Goal: Task Accomplishment & Management: Use online tool/utility

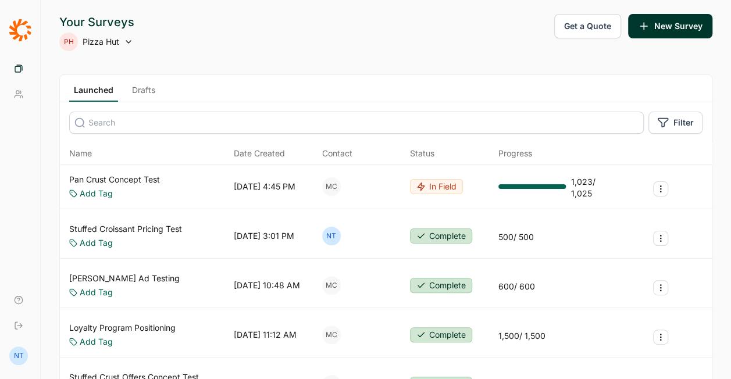
click at [116, 176] on link "Pan Crust Concept Test" at bounding box center [114, 180] width 91 height 12
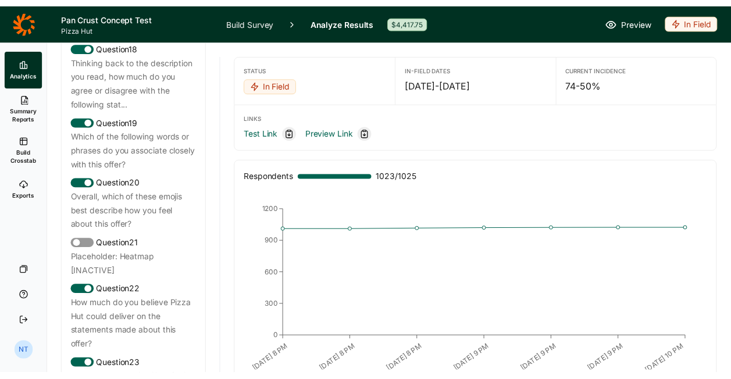
scroll to position [1990, 0]
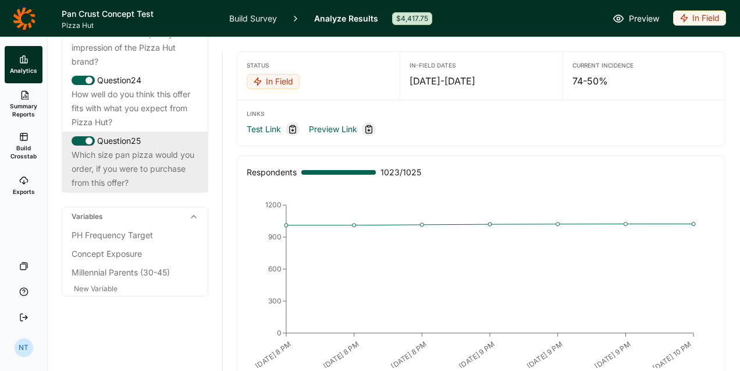
click at [126, 190] on div "Which size pan pizza would you order, if you were to purchase from this offer?" at bounding box center [135, 169] width 127 height 42
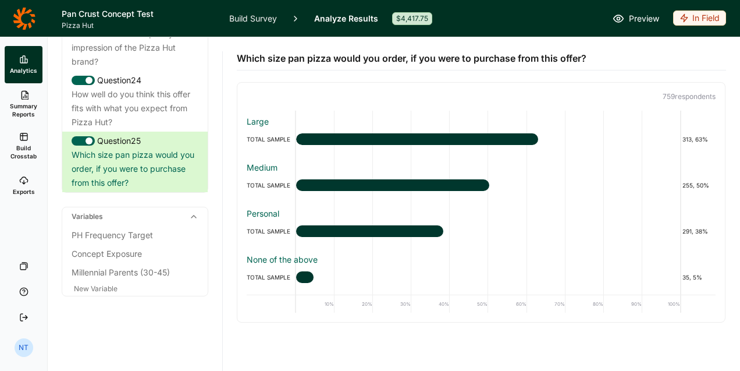
click at [18, 25] on icon at bounding box center [24, 18] width 22 height 22
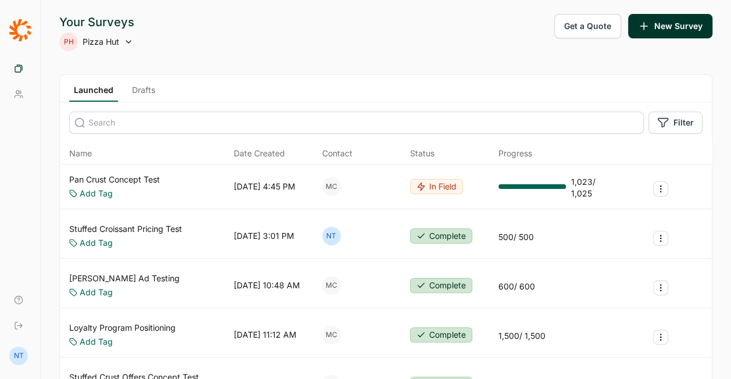
click at [138, 88] on link "Drafts" at bounding box center [143, 92] width 33 height 17
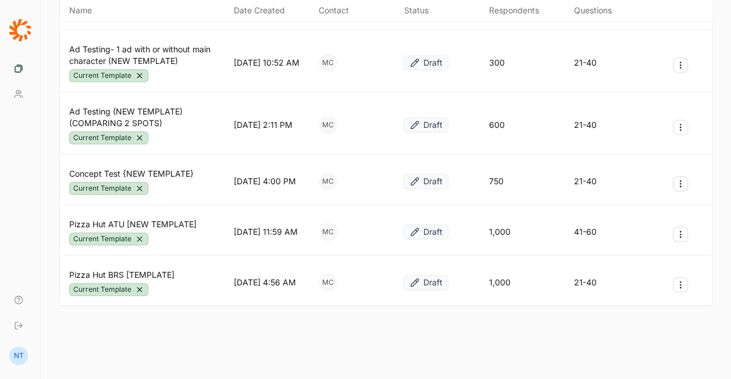
scroll to position [292, 0]
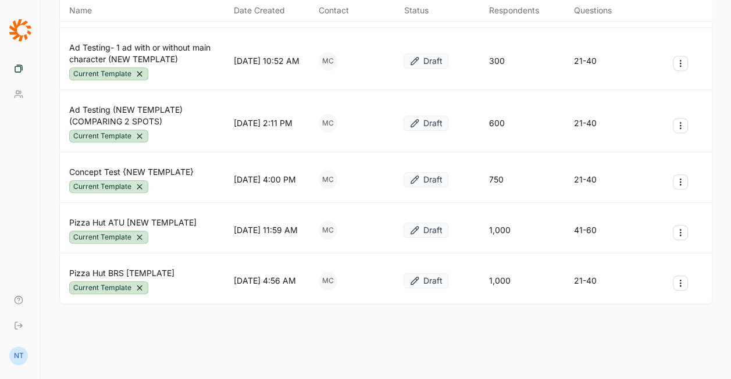
click at [677, 178] on icon "Survey Actions" at bounding box center [680, 181] width 9 height 9
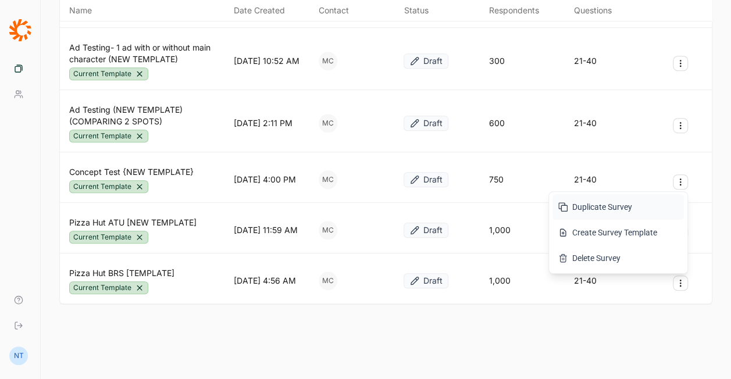
click at [616, 208] on button "Duplicate Survey" at bounding box center [618, 207] width 131 height 26
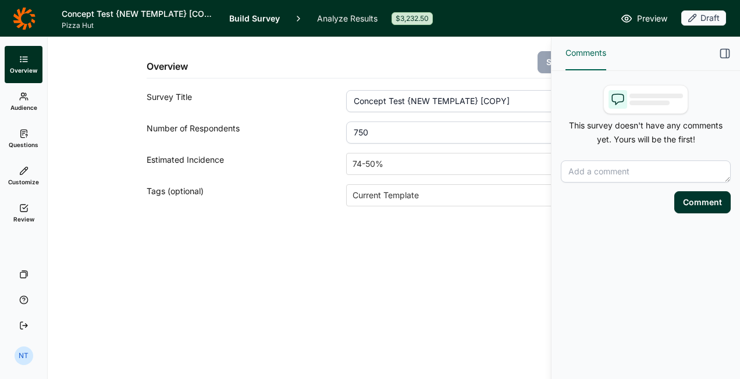
click at [394, 97] on input "Concept Test {NEW TEMPLATE} [COPY]" at bounding box center [479, 101] width 266 height 22
type input "Space Jam Concept Test"
type input "500"
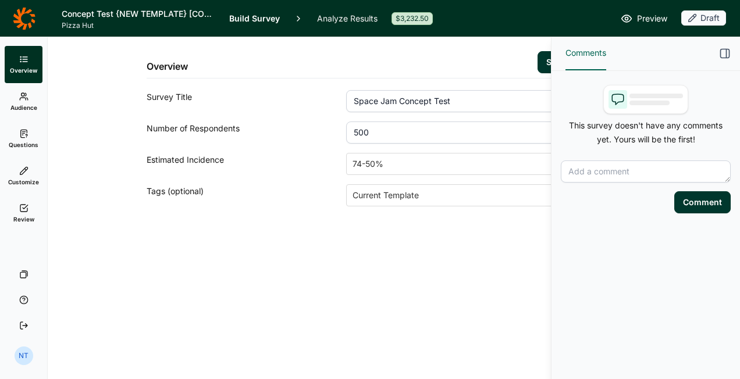
click at [717, 50] on div "Comments" at bounding box center [646, 54] width 189 height 34
click at [721, 50] on use "button" at bounding box center [725, 53] width 9 height 9
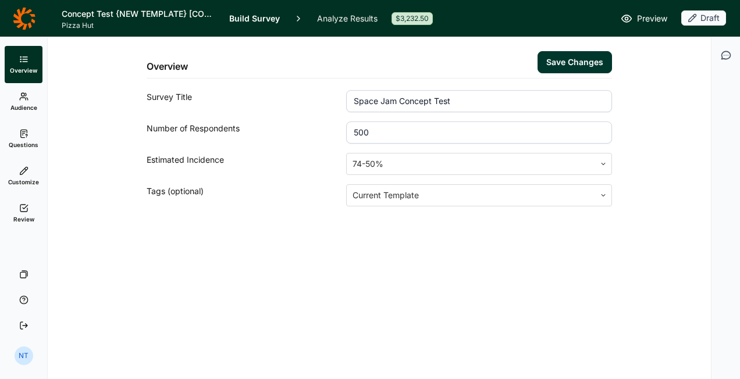
drag, startPoint x: 589, startPoint y: 74, endPoint x: 584, endPoint y: 65, distance: 10.4
click at [588, 73] on div "Overview Save Changes" at bounding box center [379, 57] width 465 height 41
click at [584, 65] on button "Save Changes" at bounding box center [575, 62] width 74 height 22
click at [38, 144] on link "Questions" at bounding box center [24, 138] width 38 height 37
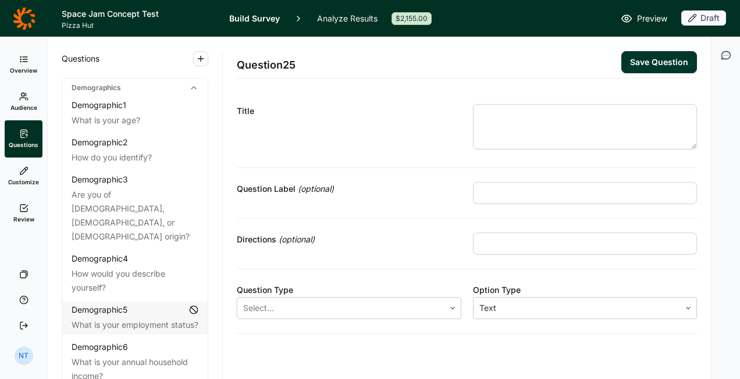
click at [30, 187] on link "Customize" at bounding box center [24, 176] width 38 height 37
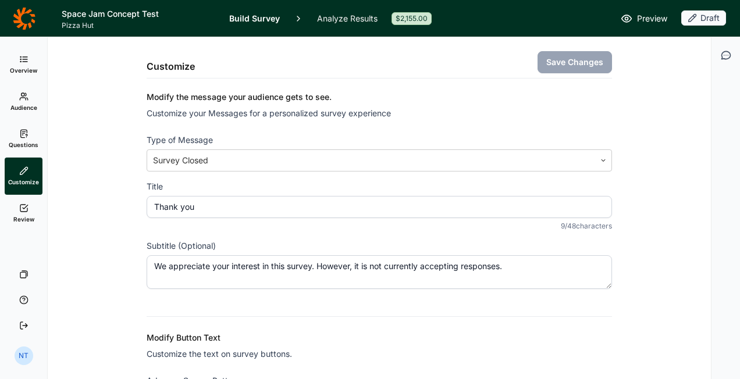
click at [24, 145] on span "Questions" at bounding box center [24, 145] width 30 height 8
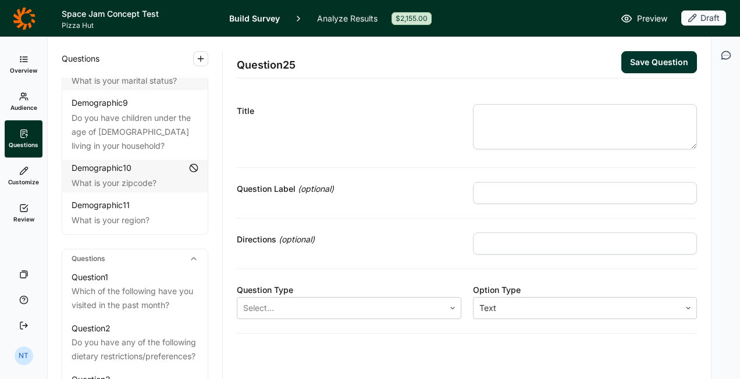
scroll to position [465, 0]
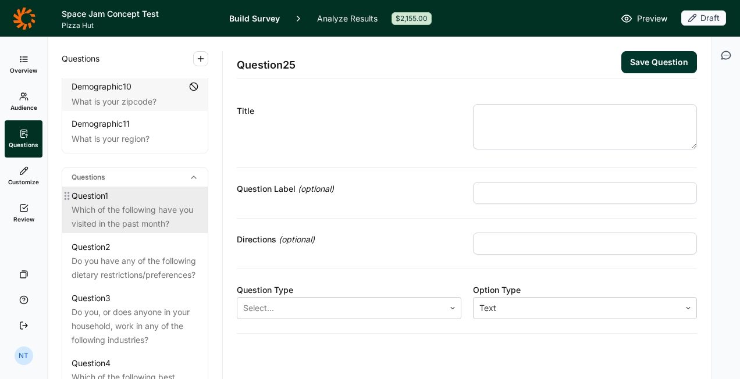
click at [152, 201] on div "Question 1" at bounding box center [135, 196] width 127 height 14
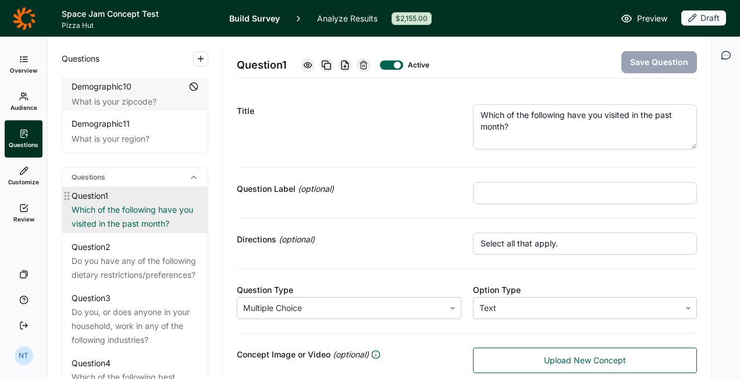
scroll to position [582, 0]
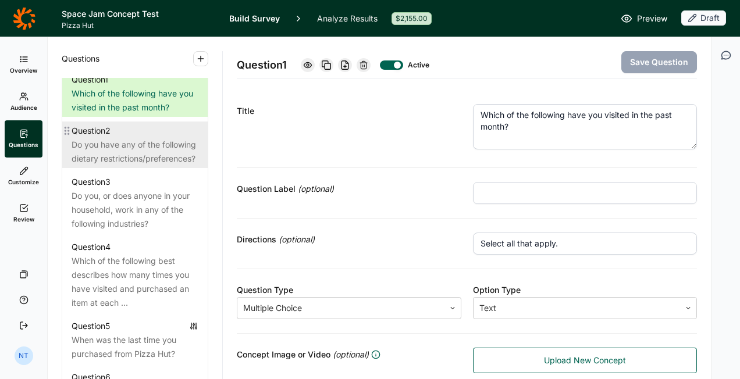
click at [138, 147] on div "Do you have any of the following dietary restrictions/preferences?" at bounding box center [135, 152] width 127 height 28
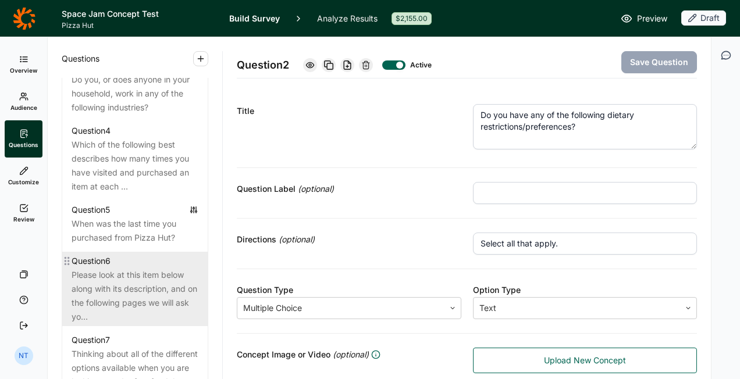
click at [143, 294] on div "Please look at this item below along with its description, and on the following…" at bounding box center [135, 296] width 127 height 56
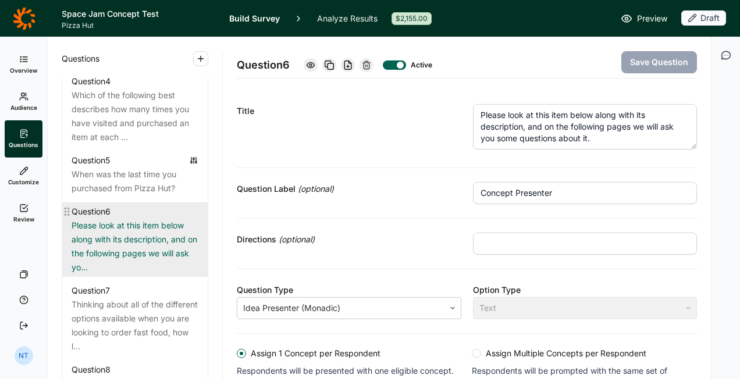
scroll to position [815, 0]
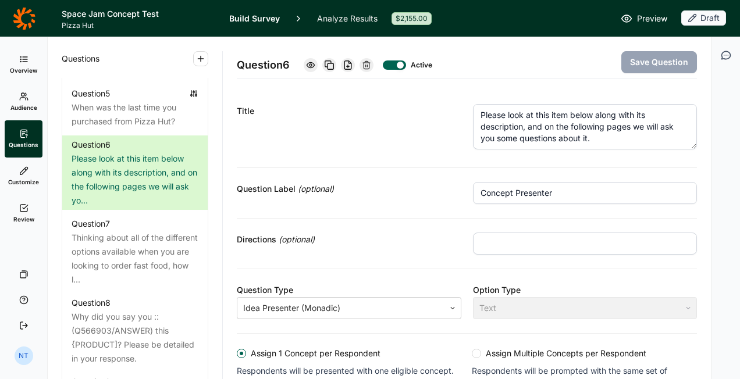
click at [531, 131] on textarea "Please look at this item below along with its description, and on the following…" at bounding box center [585, 126] width 225 height 45
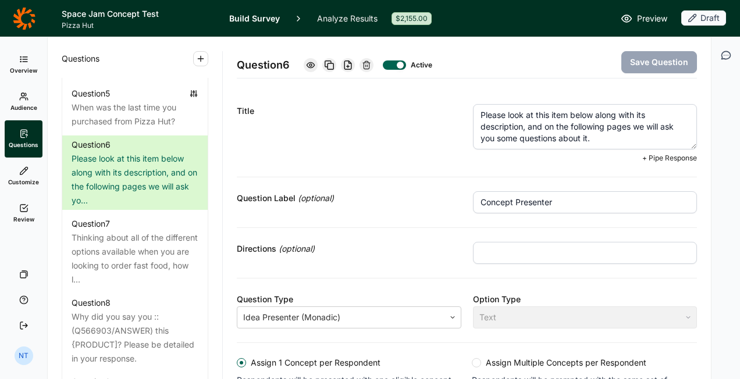
click at [531, 131] on textarea "Please look at this item below along with its description, and on the following…" at bounding box center [585, 126] width 225 height 45
click at [602, 138] on textarea "Please look at this item below along with its description, and on the following…" at bounding box center [585, 126] width 225 height 45
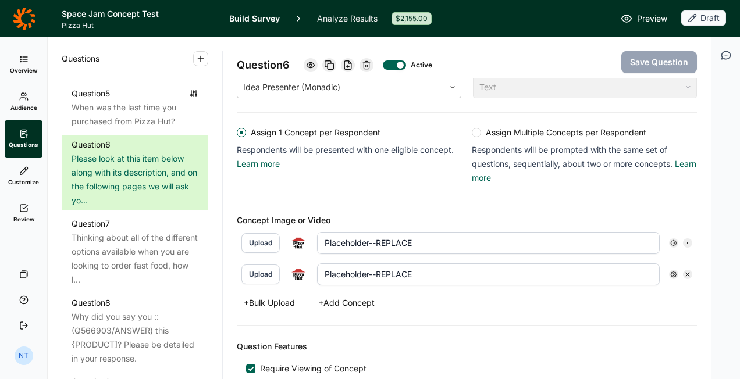
scroll to position [233, 0]
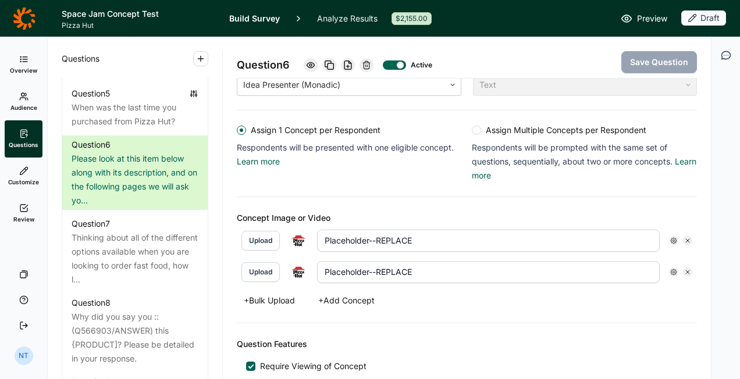
click at [684, 237] on icon at bounding box center [687, 240] width 7 height 7
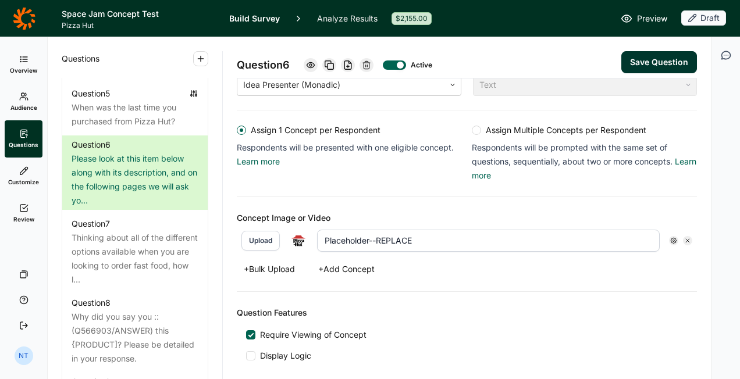
click at [686, 240] on use at bounding box center [687, 240] width 3 height 3
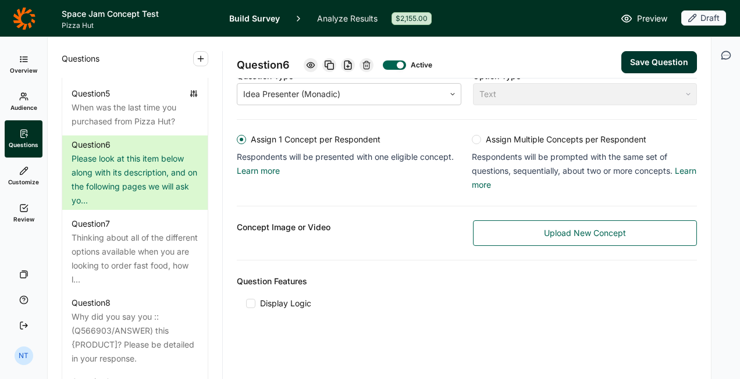
scroll to position [211, 0]
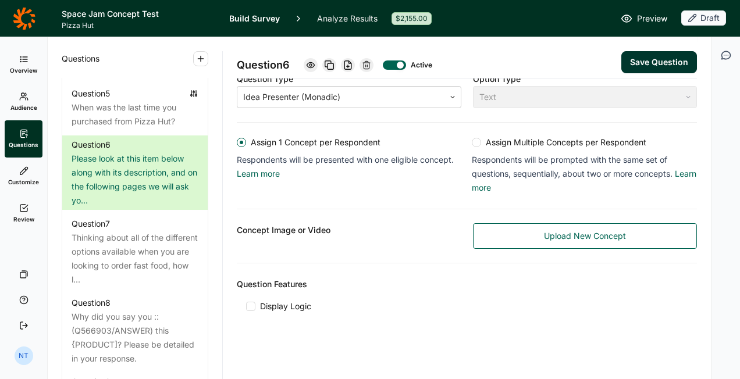
click at [586, 230] on span "Upload New Concept" at bounding box center [585, 236] width 82 height 12
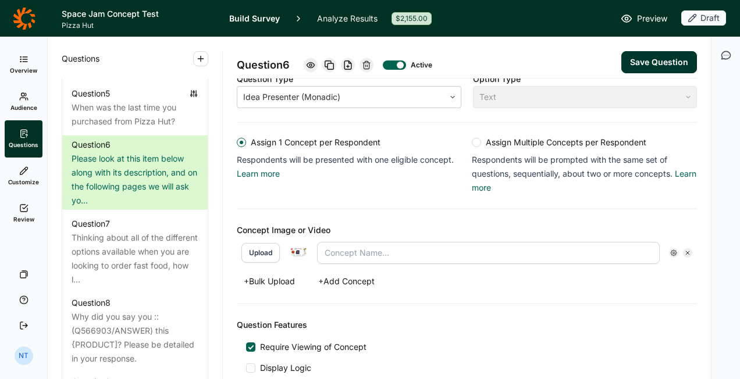
scroll to position [223, 0]
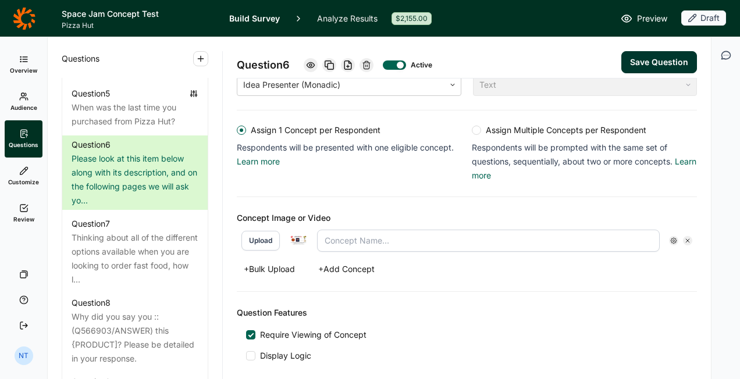
click at [354, 266] on button "+ Add Concept" at bounding box center [346, 269] width 70 height 16
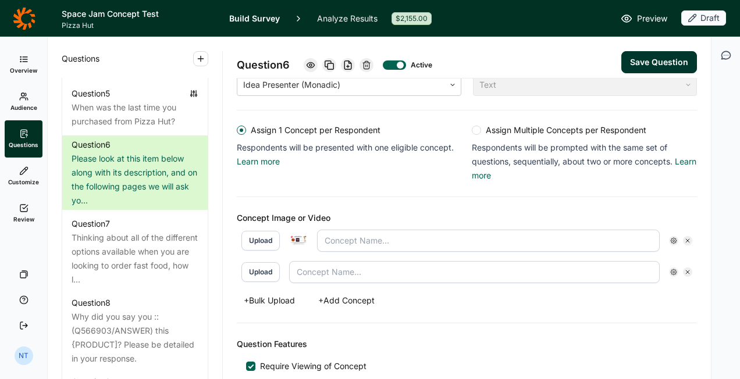
click at [277, 266] on button "Upload" at bounding box center [260, 272] width 38 height 20
click at [429, 262] on input "text" at bounding box center [488, 272] width 343 height 22
click at [349, 270] on input "text" at bounding box center [488, 272] width 343 height 22
click at [294, 236] on img at bounding box center [298, 241] width 19 height 10
click at [403, 237] on input "text" at bounding box center [488, 241] width 343 height 22
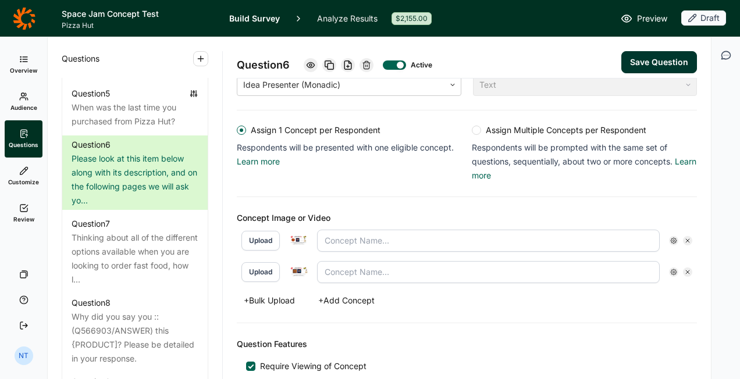
click at [308, 188] on div "Assign 1 Concept per Respondent Respondents will be presented with one eligible…" at bounding box center [467, 154] width 460 height 87
click at [364, 243] on input "text" at bounding box center [488, 241] width 343 height 22
type input "D"
type input "Round [PERSON_NAME]"
click at [398, 265] on input "text" at bounding box center [488, 272] width 343 height 22
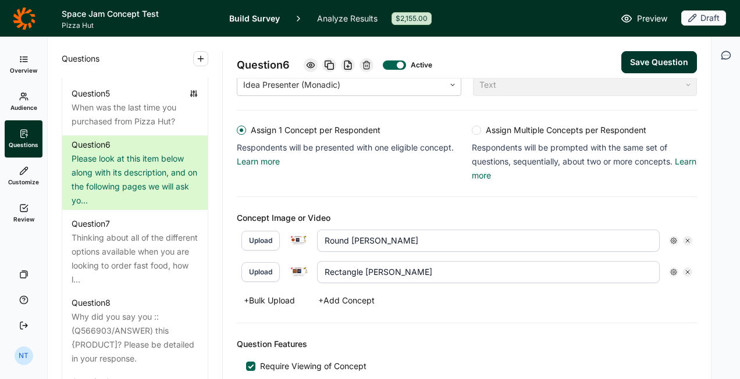
type input "Rectangle [PERSON_NAME]"
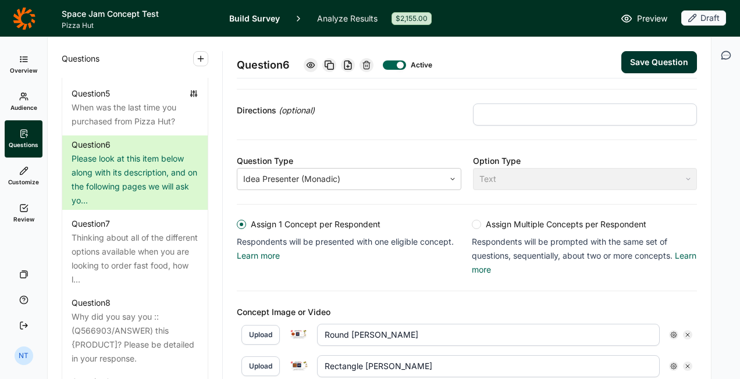
scroll to position [0, 0]
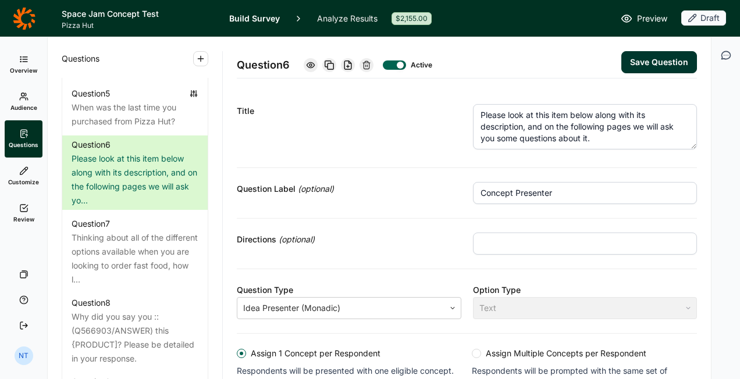
click at [601, 118] on textarea "Please look at this item below along with its description, and on the following…" at bounding box center [585, 126] width 225 height 45
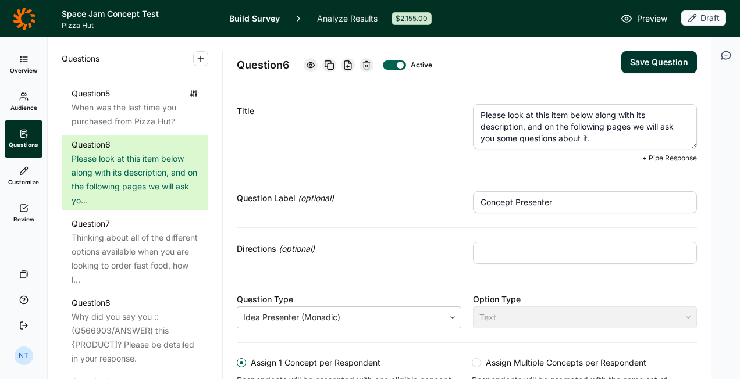
click at [557, 115] on textarea "Please look at this item below along with its description, and on the following…" at bounding box center [585, 126] width 225 height 45
click at [563, 130] on textarea "Please look at this product below along with its description, and on the follow…" at bounding box center [585, 126] width 225 height 45
type textarea "Please look at this product below along with its description, and on the follow…"
click at [628, 64] on button "Save Question" at bounding box center [659, 62] width 76 height 22
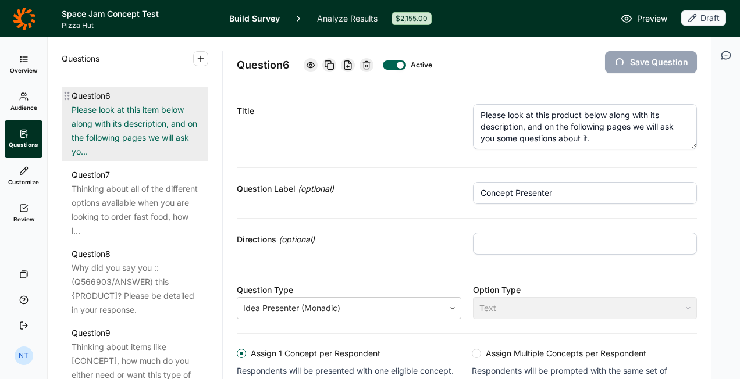
scroll to position [931, 0]
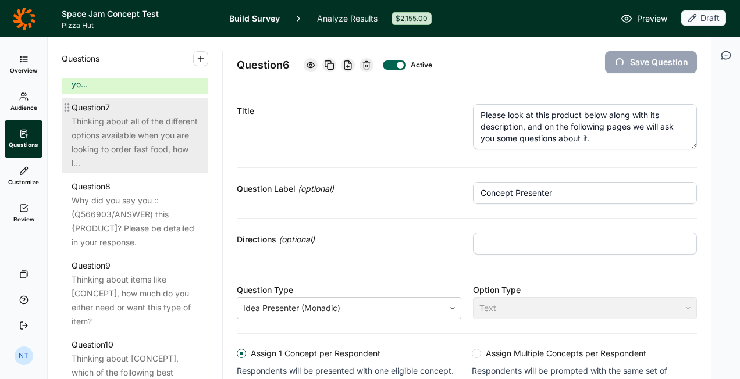
click at [134, 152] on div "Thinking about all of the different options available when you are looking to o…" at bounding box center [135, 143] width 127 height 56
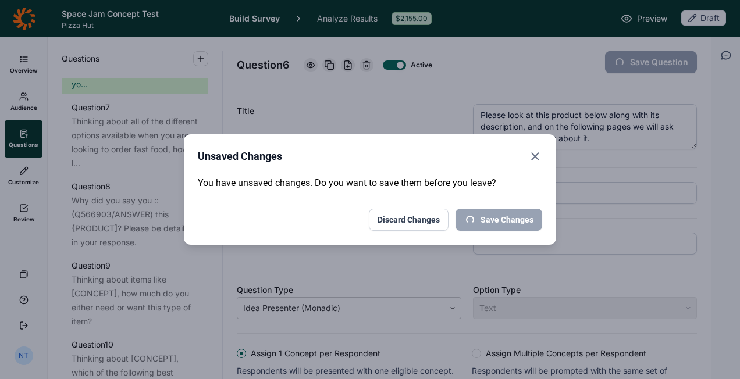
click at [540, 154] on icon "Close" at bounding box center [535, 157] width 14 height 14
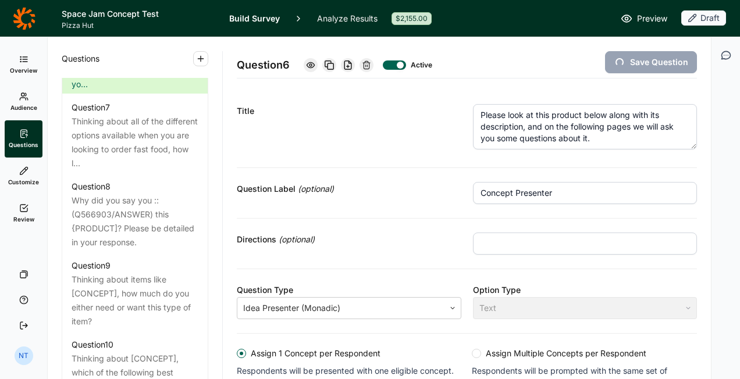
type input "Rectangle [PERSON_NAME]"
type input "Round [PERSON_NAME]"
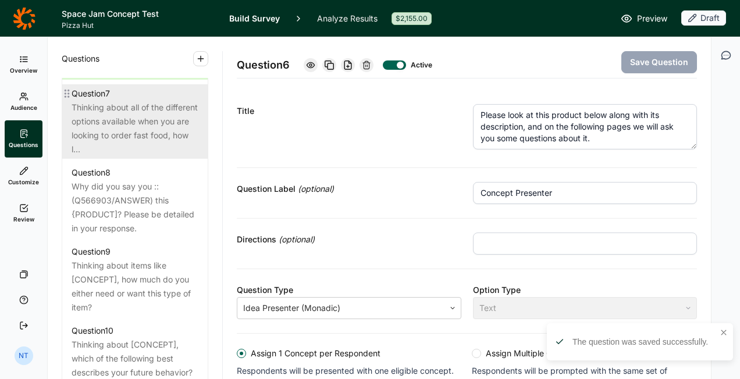
click at [173, 149] on div "Thinking about all of the different options available when you are looking to o…" at bounding box center [135, 129] width 127 height 56
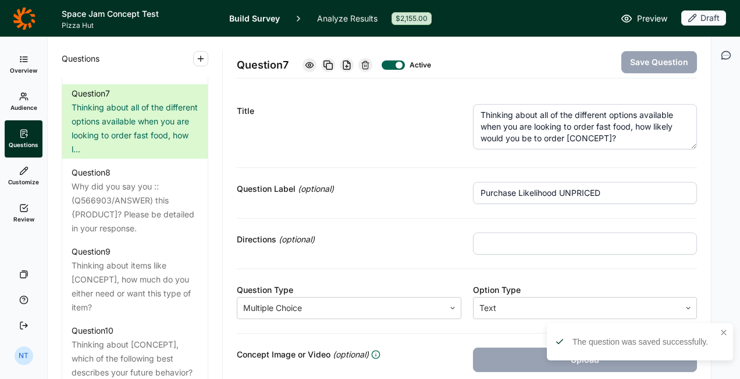
click at [568, 150] on div "Thinking about all of the different options available when you are looking to o…" at bounding box center [585, 128] width 225 height 49
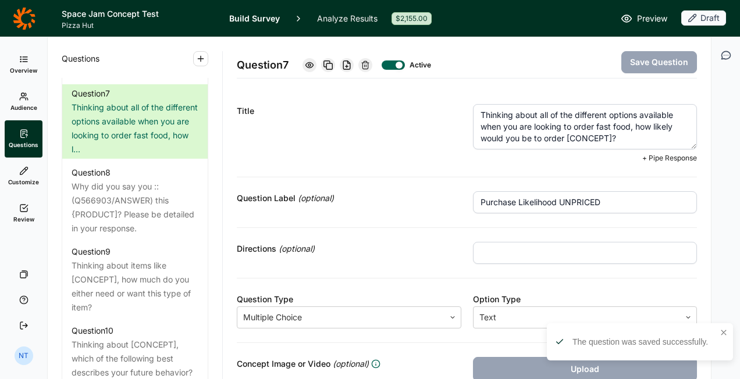
click at [575, 137] on textarea "Thinking about all of the different options available when you are looking to o…" at bounding box center [585, 126] width 225 height 45
click at [553, 137] on textarea "Thinking about all of the different options available when you are looking to o…" at bounding box center [585, 126] width 225 height 45
drag, startPoint x: 562, startPoint y: 138, endPoint x: 608, endPoint y: 138, distance: 46.0
click at [608, 138] on textarea "Thinking about all of the different options available when you are looking to o…" at bounding box center [585, 126] width 225 height 45
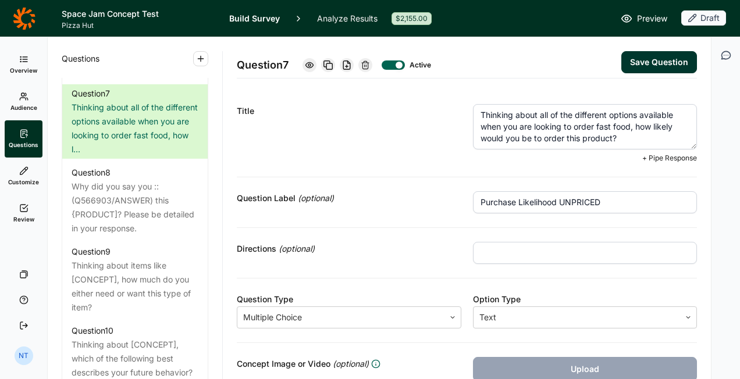
type textarea "Thinking about all of the different options available when you are looking to o…"
click at [634, 66] on button "Save Question" at bounding box center [659, 62] width 76 height 22
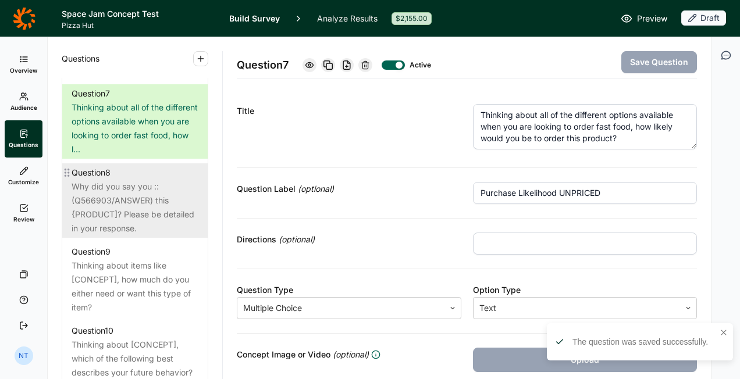
click at [155, 211] on div "Why did you say you ::(Q566903/ANSWER) this {PRODUCT]? Please be detailed in yo…" at bounding box center [135, 208] width 127 height 56
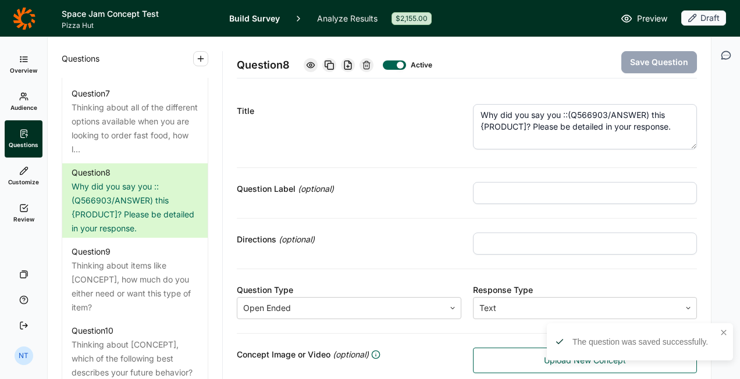
click at [554, 121] on textarea "Why did you say you ::(Q566903/ANSWER) this {PRODUCT]? Please be detailed in yo…" at bounding box center [585, 126] width 225 height 45
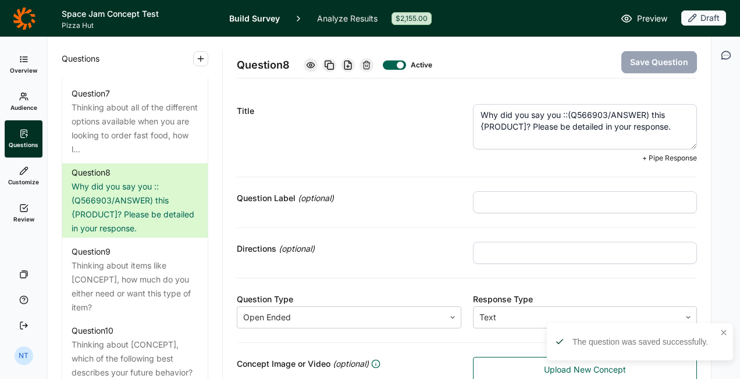
drag, startPoint x: 472, startPoint y: 127, endPoint x: 522, endPoint y: 126, distance: 50.0
click at [522, 126] on textarea "Why did you say you ::(Q566903/ANSWER) this {PRODUCT]? Please be detailed in yo…" at bounding box center [585, 126] width 225 height 45
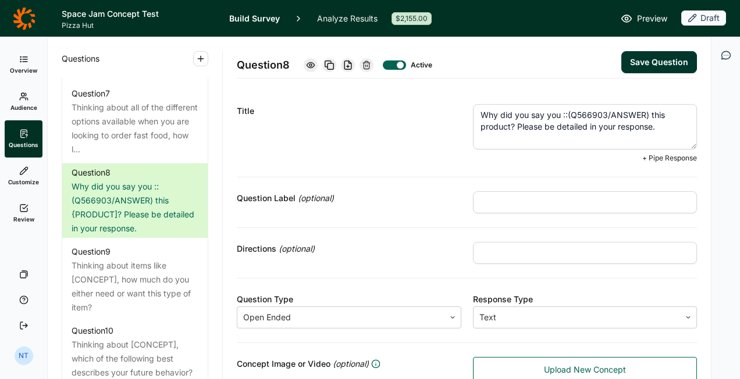
type textarea "Why did you say you ::(Q566903/ANSWER) this product? Please be detailed in your…"
click at [627, 56] on button "Save Question" at bounding box center [659, 62] width 76 height 22
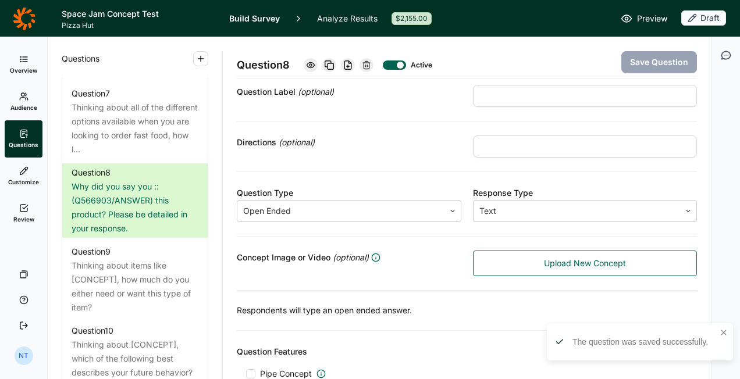
scroll to position [186, 0]
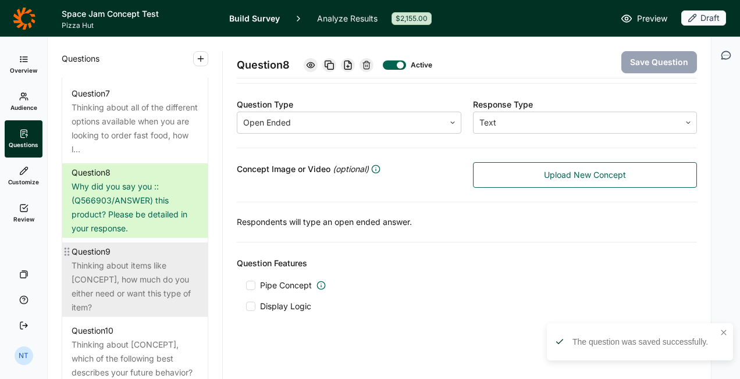
click at [150, 294] on div "Thinking about items like [CONCEPT], how much do you either need or want this t…" at bounding box center [135, 287] width 127 height 56
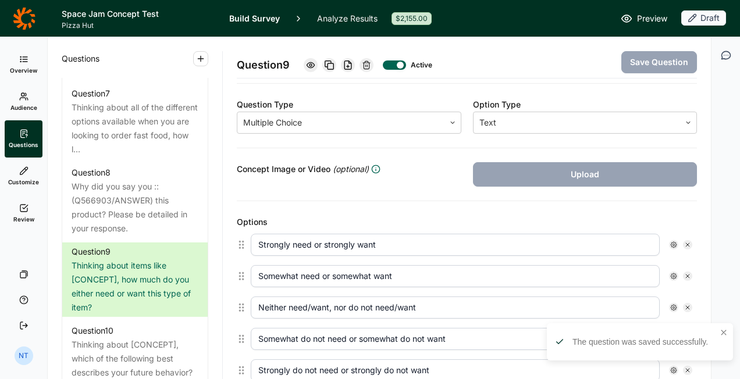
scroll to position [11, 0]
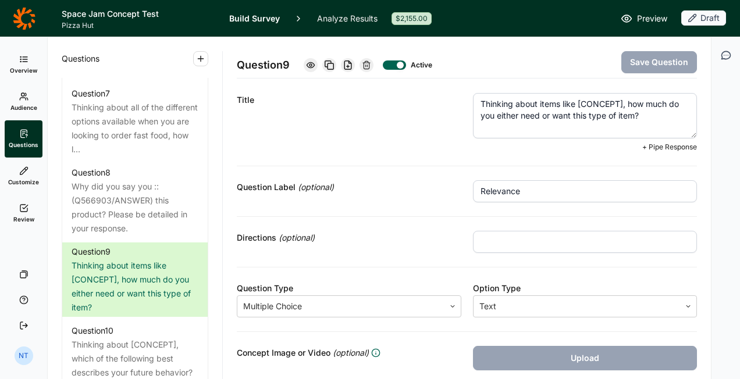
drag, startPoint x: 536, startPoint y: 102, endPoint x: 618, endPoint y: 99, distance: 82.1
click at [618, 99] on textarea "Thinking about items like [CONCEPT], how much do you either need or want this t…" at bounding box center [585, 115] width 225 height 45
drag, startPoint x: 593, startPoint y: 105, endPoint x: 585, endPoint y: 104, distance: 8.9
click at [593, 105] on textarea "Thinking about items like [CONCEPT], how much do you either need or want this t…" at bounding box center [585, 115] width 225 height 45
click at [575, 103] on textarea "Thinking about items like [CONCEPT], how much do you either need or want this t…" at bounding box center [585, 115] width 225 height 45
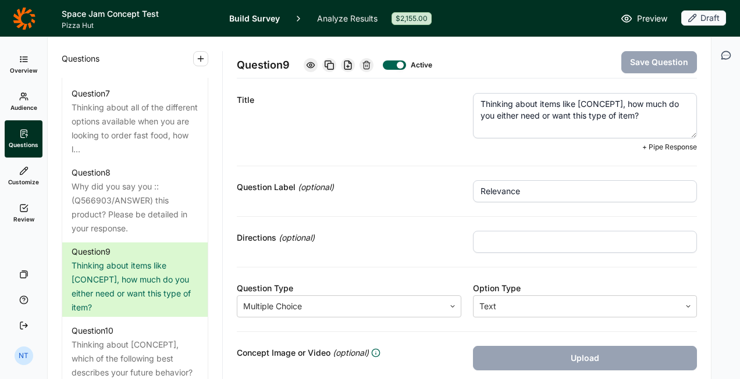
click at [570, 121] on textarea "Thinking about items like [CONCEPT], how much do you either need or want this t…" at bounding box center [585, 115] width 225 height 45
click at [576, 102] on textarea "Thinking about items like [CONCEPT], how much do you either need or want this t…" at bounding box center [585, 115] width 225 height 45
drag, startPoint x: 574, startPoint y: 102, endPoint x: 619, endPoint y: 99, distance: 44.9
click at [619, 99] on textarea "Thinking about items like [CONCEPT], how much do you either need or want this t…" at bounding box center [585, 115] width 225 height 45
click at [617, 116] on textarea "Thinking about items like Big [PERSON_NAME], how much do you either need or wan…" at bounding box center [585, 115] width 225 height 45
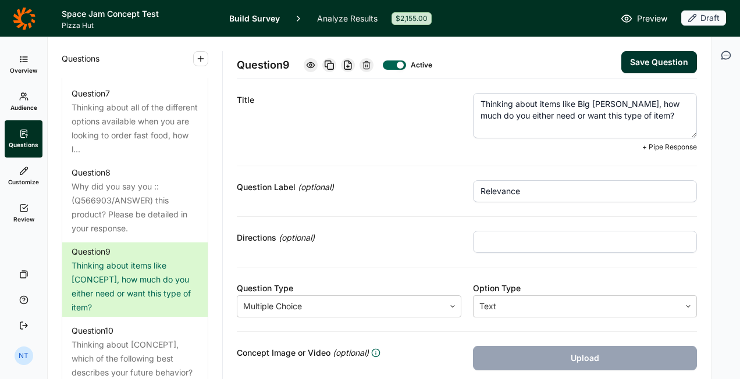
click at [617, 116] on textarea "Thinking about items like Big [PERSON_NAME], how much do you either need or wan…" at bounding box center [585, 115] width 225 height 45
type textarea "Thinking about items like Big [PERSON_NAME], how much do you either need or wan…"
click at [633, 67] on button "Save Question" at bounding box center [659, 62] width 76 height 22
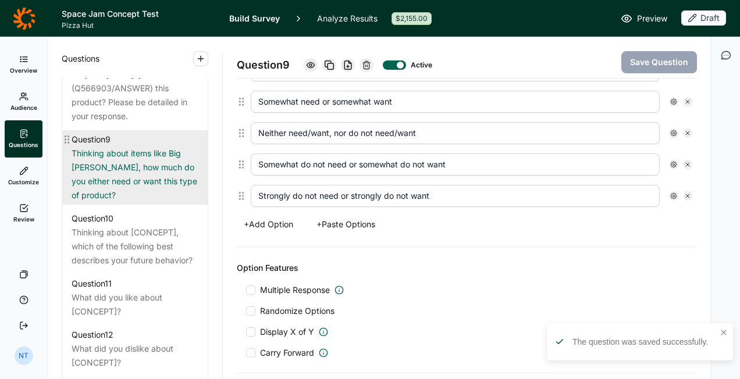
scroll to position [1047, 0]
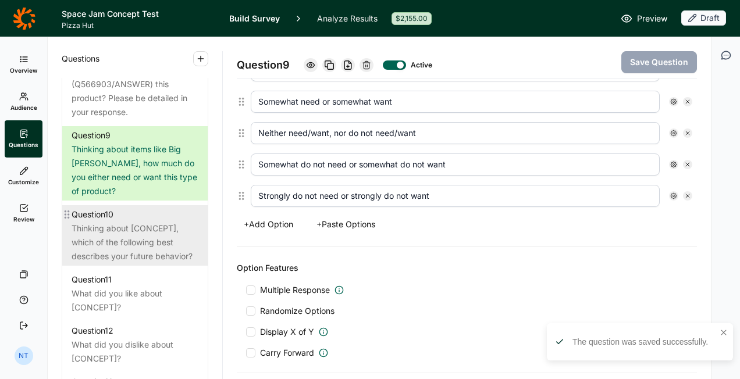
click at [123, 261] on div "Thinking about [CONCEPT], which of the following best describes your future beh…" at bounding box center [135, 243] width 127 height 42
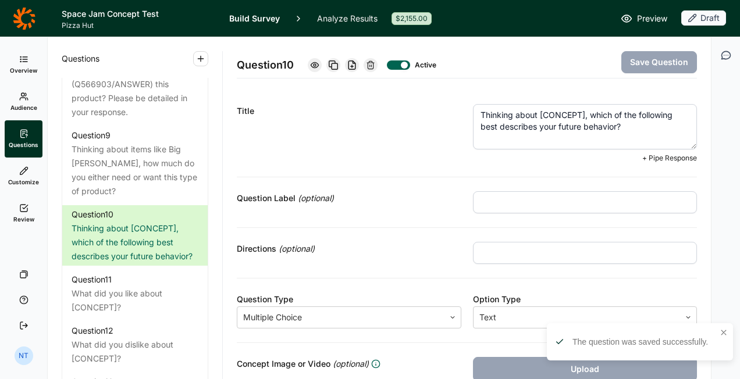
drag, startPoint x: 535, startPoint y: 114, endPoint x: 582, endPoint y: 112, distance: 47.2
click at [582, 112] on textarea "Thinking about [CONCEPT], which of the following best describes your future beh…" at bounding box center [585, 126] width 225 height 45
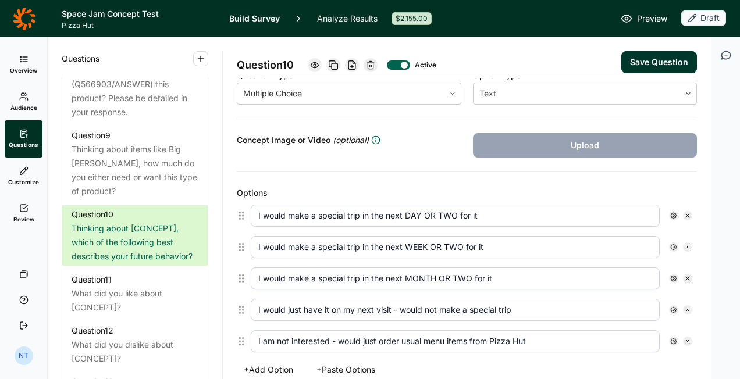
scroll to position [233, 0]
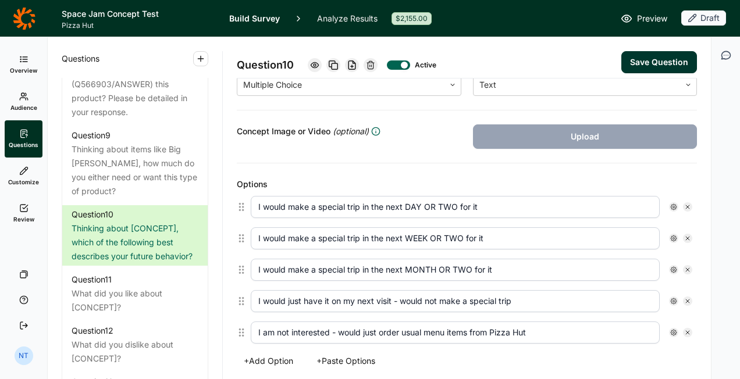
type textarea "Thinking about Big [PERSON_NAME], which of the following best describes your fu…"
click at [655, 56] on button "Save Question" at bounding box center [659, 62] width 76 height 22
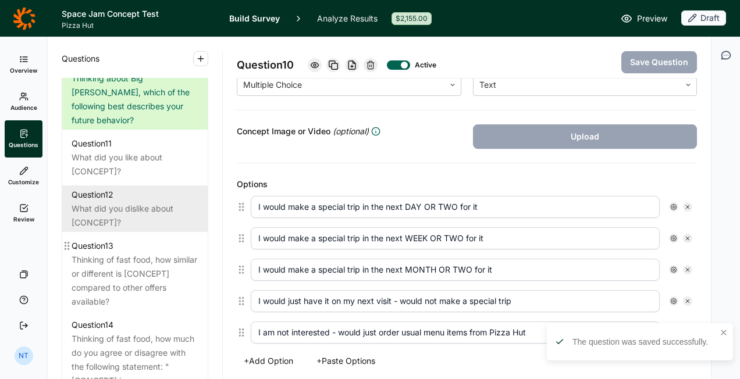
scroll to position [1222, 0]
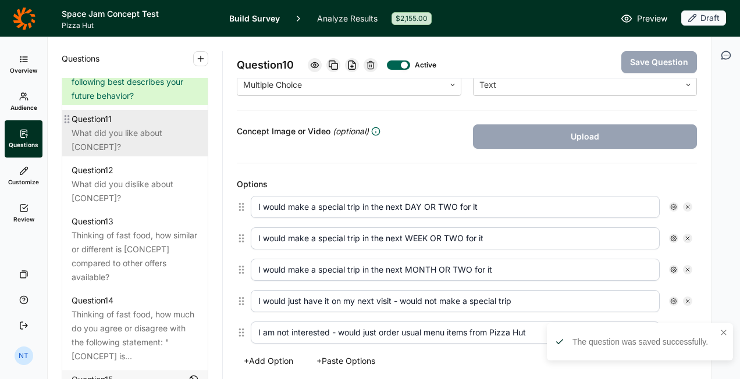
click at [137, 154] on div "What did you like about [CONCEPT]?" at bounding box center [135, 140] width 127 height 28
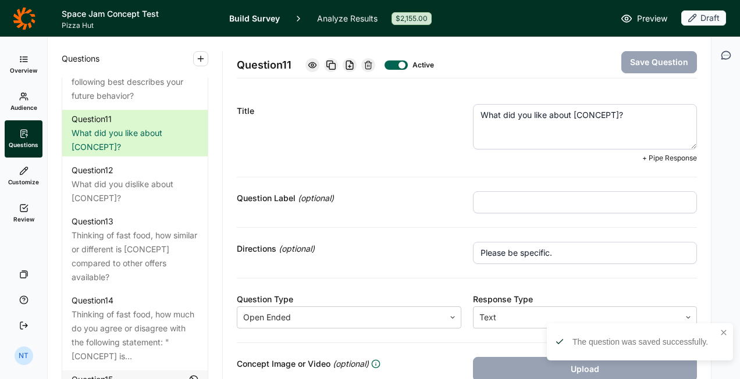
drag, startPoint x: 568, startPoint y: 113, endPoint x: 614, endPoint y: 113, distance: 46.0
click at [614, 113] on textarea "What did you like about [CONCEPT]?" at bounding box center [585, 126] width 225 height 45
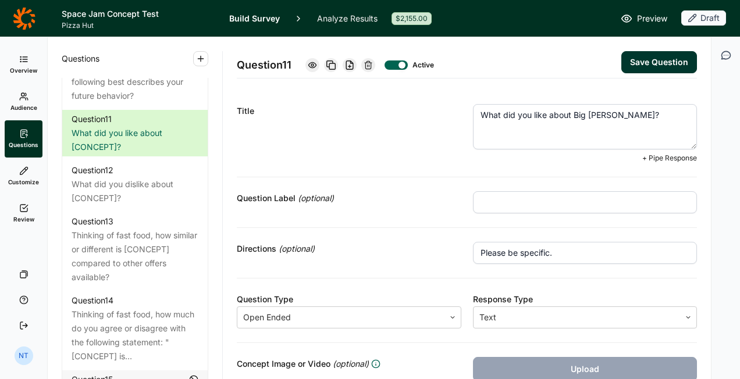
type textarea "What did you like about Big [PERSON_NAME]?"
click at [613, 55] on div "Question 11 Active Save Question" at bounding box center [467, 57] width 460 height 41
click at [621, 57] on button "Save Question" at bounding box center [659, 62] width 76 height 22
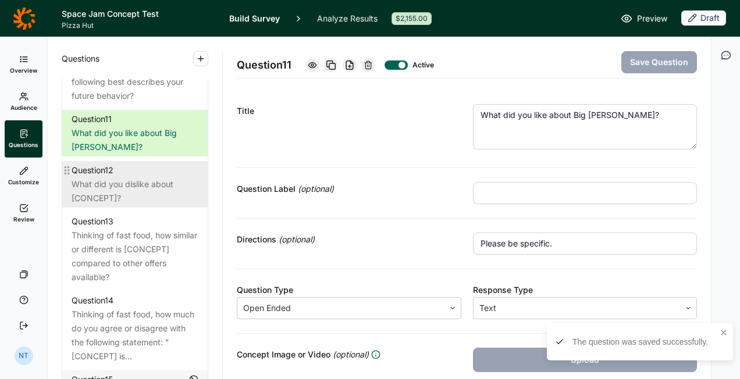
click at [151, 177] on div "Question 12" at bounding box center [135, 170] width 127 height 14
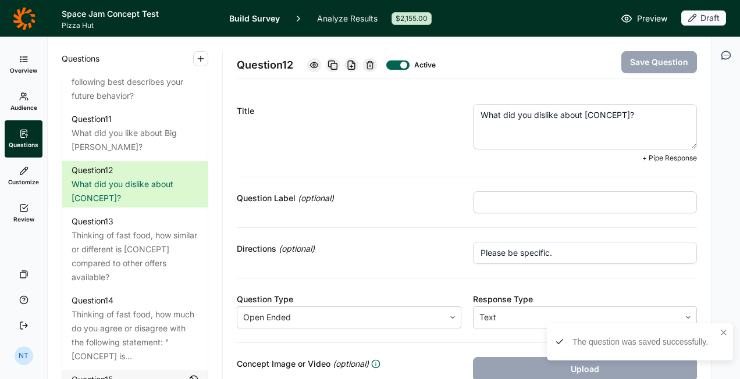
drag, startPoint x: 579, startPoint y: 111, endPoint x: 625, endPoint y: 112, distance: 45.4
click at [625, 112] on textarea "What did you dislike about [CONCEPT]?" at bounding box center [585, 126] width 225 height 45
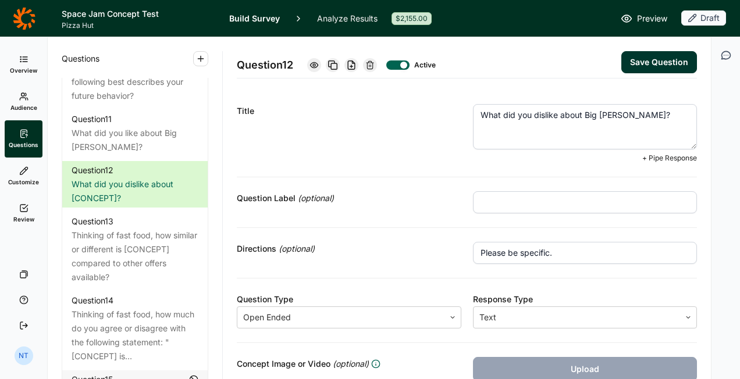
type textarea "What did you dislike about Big [PERSON_NAME]?"
click at [625, 64] on button "Save Question" at bounding box center [659, 62] width 76 height 22
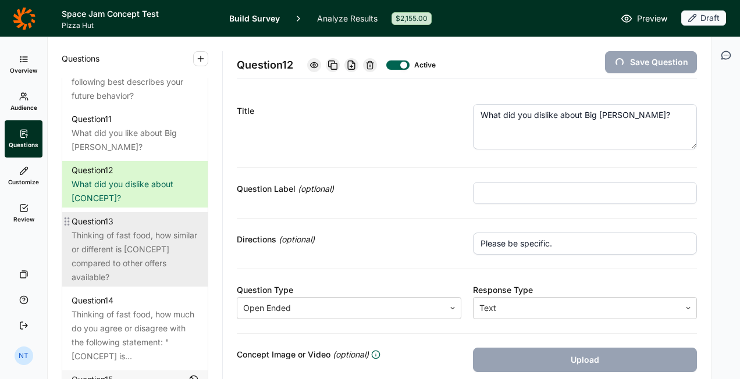
click at [141, 264] on div "Thinking of fast food, how similar or different is [CONCEPT] compared to other …" at bounding box center [135, 257] width 127 height 56
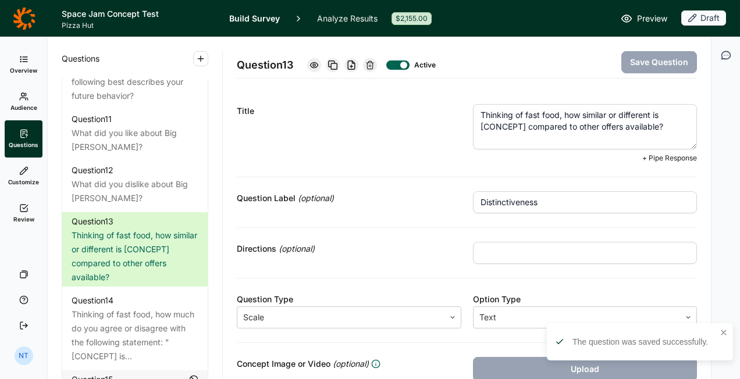
drag, startPoint x: 473, startPoint y: 123, endPoint x: 521, endPoint y: 126, distance: 48.4
click at [521, 126] on textarea "Thinking of fast food, how similar or different is [CONCEPT] compared to other …" at bounding box center [585, 126] width 225 height 45
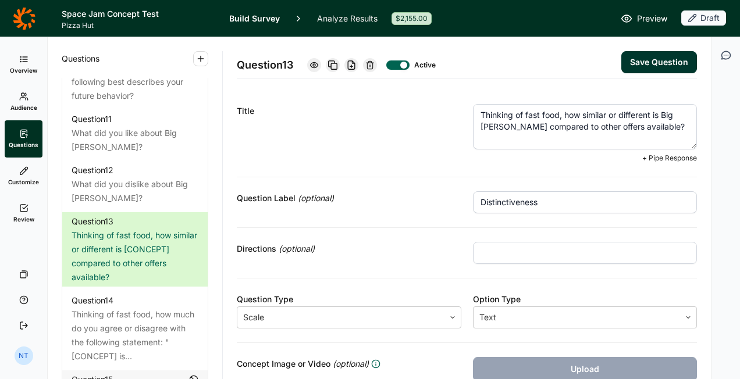
click at [592, 124] on textarea "Thinking of fast food, how similar or different is Big [PERSON_NAME] compared t…" at bounding box center [585, 126] width 225 height 45
type textarea "Thinking of fast food, how similar or different is Big [PERSON_NAME] compared t…"
click at [627, 72] on button "Save Question" at bounding box center [659, 62] width 76 height 22
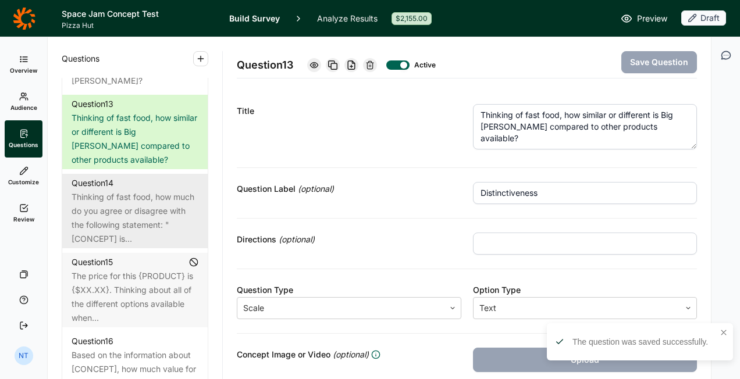
scroll to position [1396, 0]
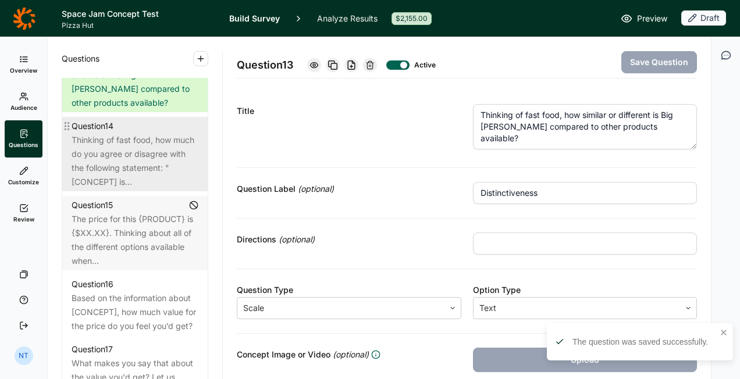
click at [128, 189] on div "Thinking of fast food, how much do you agree or disagree with the following sta…" at bounding box center [135, 161] width 127 height 56
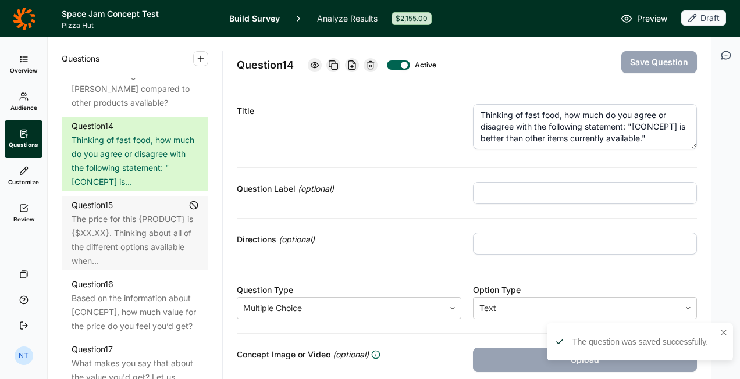
click at [569, 121] on textarea "Thinking of fast food, how much do you agree or disagree with the following sta…" at bounding box center [585, 126] width 225 height 45
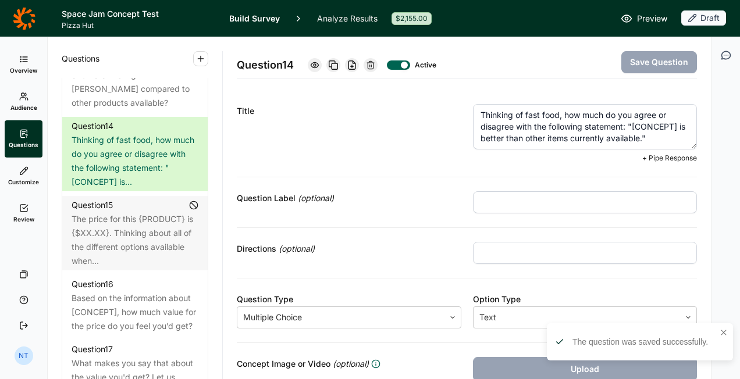
drag, startPoint x: 628, startPoint y: 127, endPoint x: 675, endPoint y: 122, distance: 47.5
click at [675, 122] on textarea "Thinking of fast food, how much do you agree or disagree with the following sta…" at bounding box center [585, 126] width 225 height 45
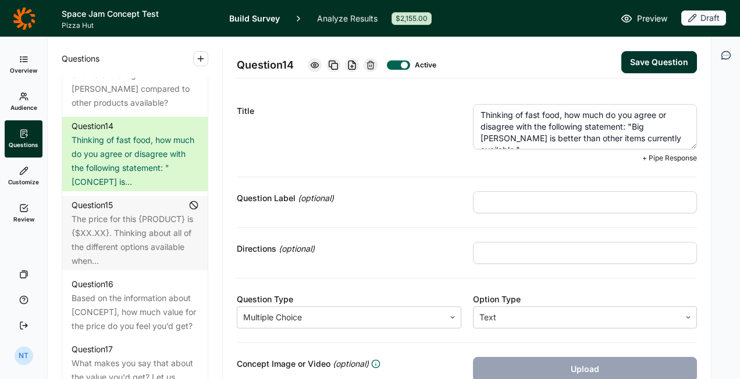
click at [554, 137] on textarea "Thinking of fast food, how much do you agree or disagree with the following sta…" at bounding box center [585, 126] width 225 height 45
type textarea "Thinking of fast food, how much do you agree or disagree with the following sta…"
click at [628, 61] on button "Save Question" at bounding box center [659, 62] width 76 height 22
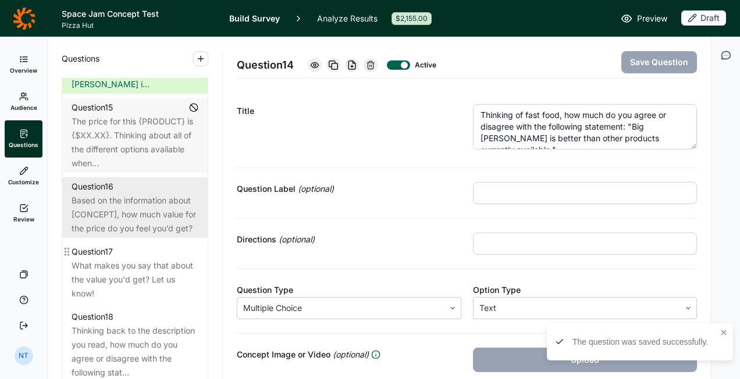
scroll to position [1513, 0]
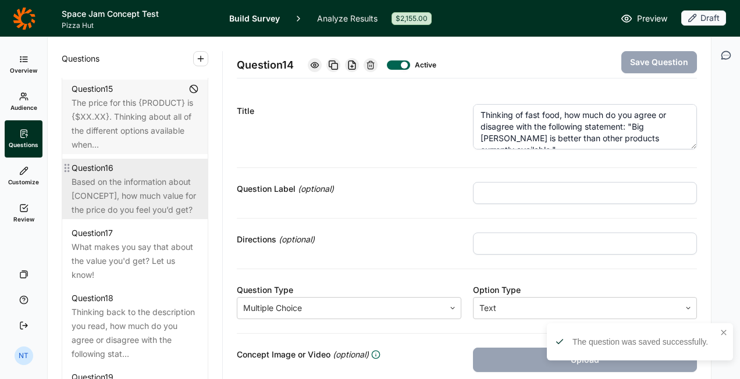
click at [137, 217] on div "Based on the information about [CONCEPT], how much value for the price do you f…" at bounding box center [135, 196] width 127 height 42
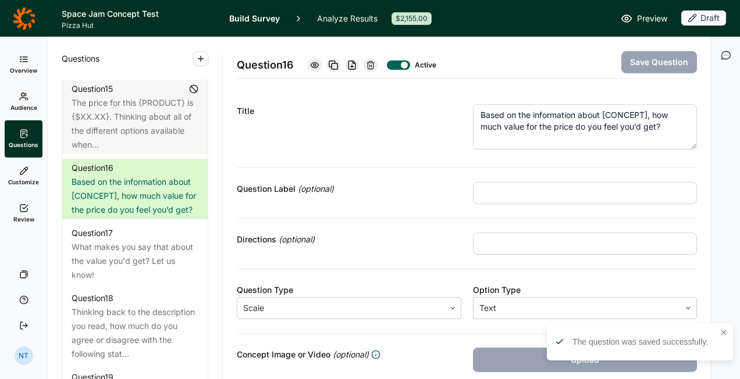
click at [579, 127] on textarea "Based on the information about [CONCEPT], how much value for the price do you f…" at bounding box center [585, 126] width 225 height 45
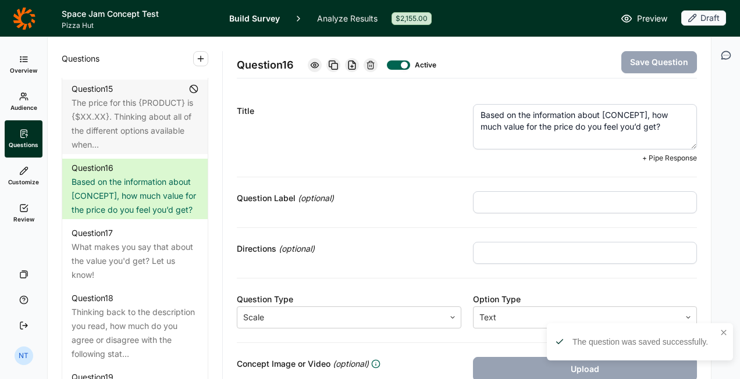
drag, startPoint x: 599, startPoint y: 112, endPoint x: 645, endPoint y: 113, distance: 45.4
click at [645, 113] on textarea "Based on the information about [CONCEPT], how much value for the price do you f…" at bounding box center [585, 126] width 225 height 45
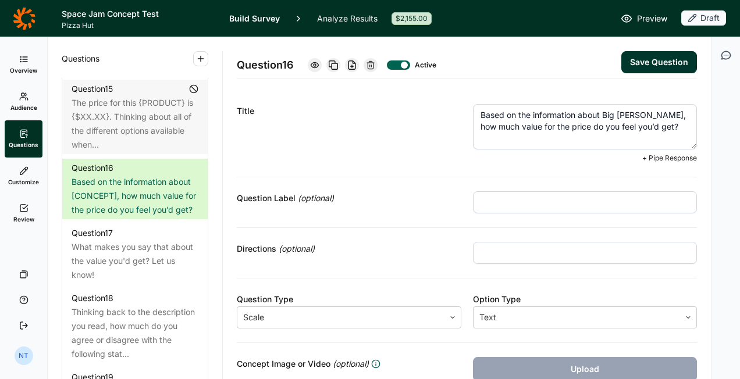
type textarea "Based on the information about Big [PERSON_NAME], how much value for the price …"
click at [655, 62] on button "Save Question" at bounding box center [659, 62] width 76 height 22
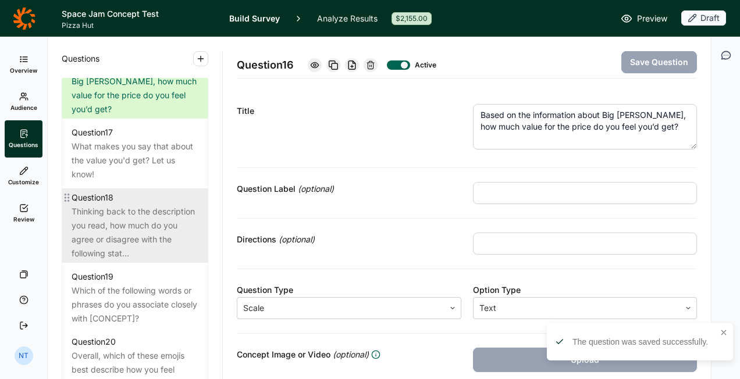
scroll to position [1629, 0]
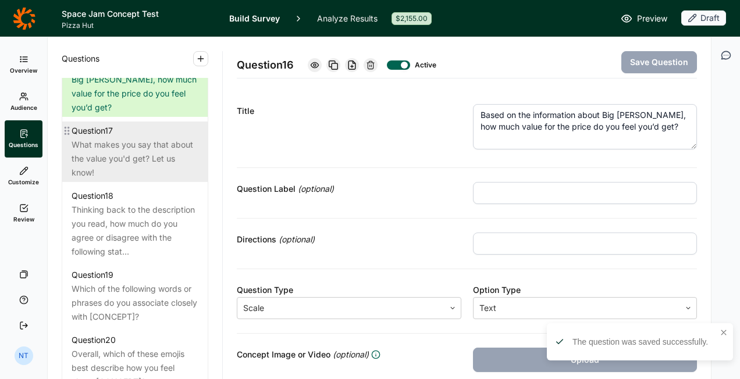
click at [137, 180] on div "What makes you say that about the value you'd get? Let us know!" at bounding box center [135, 159] width 127 height 42
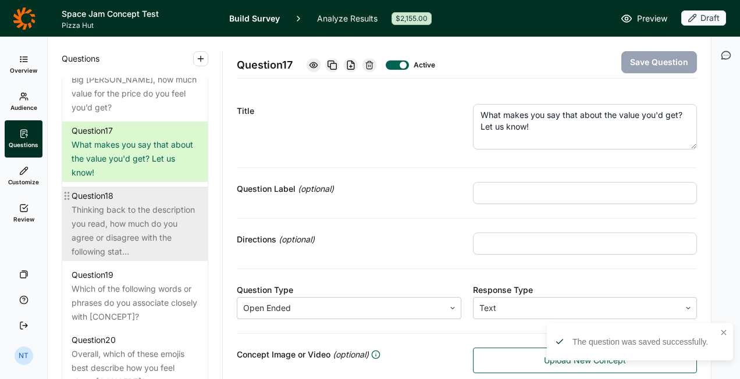
click at [140, 232] on div "Thinking back to the description you read, how much do you agree or disagree wi…" at bounding box center [135, 231] width 127 height 56
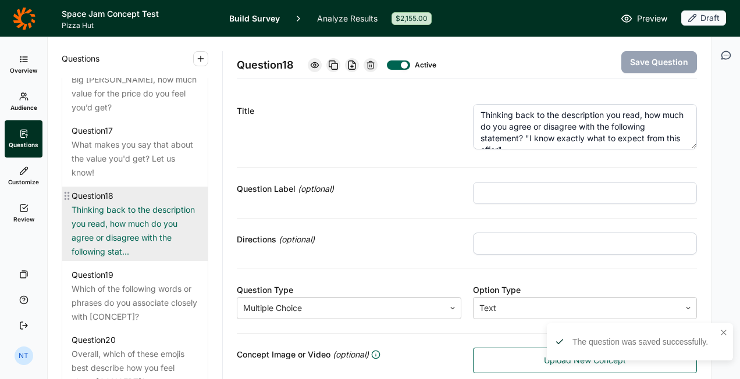
scroll to position [1745, 0]
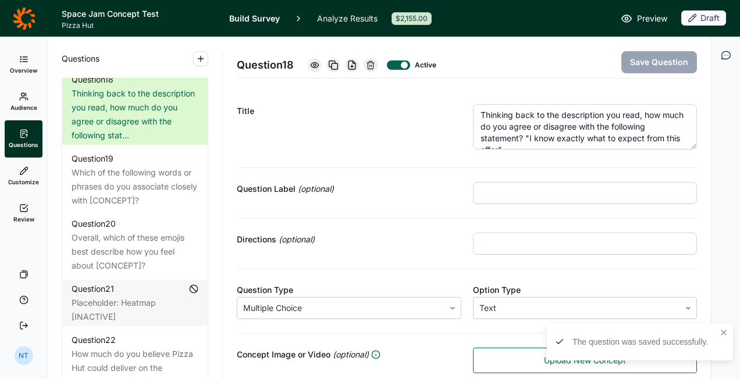
click at [522, 116] on textarea "Thinking back to the description you read, how much do you agree or disagree wi…" at bounding box center [585, 126] width 225 height 45
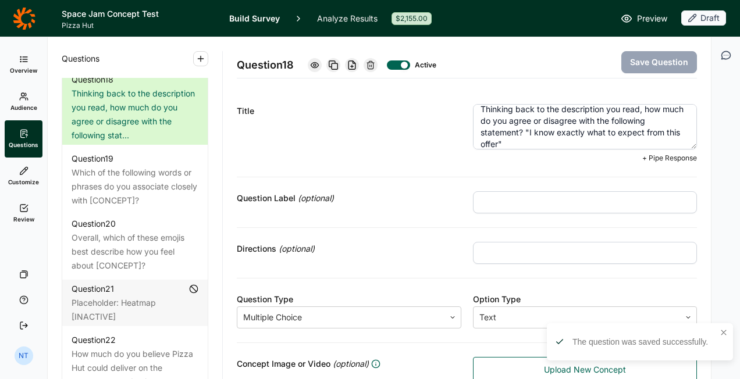
scroll to position [12, 0]
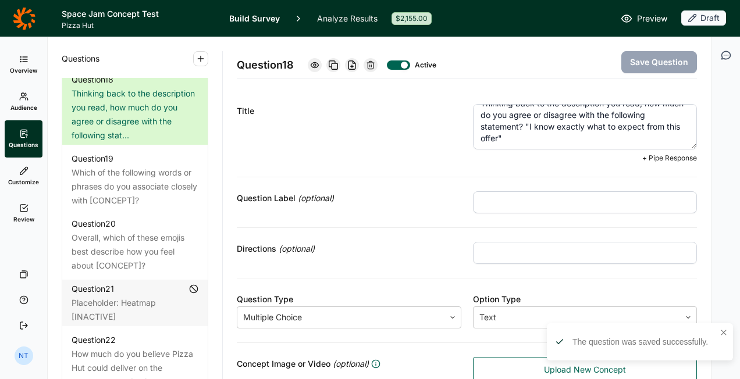
click at [496, 137] on textarea "Thinking back to the description you read, how much do you agree or disagree wi…" at bounding box center [585, 126] width 225 height 45
type textarea "Thinking back to the description you read, how much do you agree or disagree wi…"
click at [647, 67] on button "Save Question" at bounding box center [659, 62] width 76 height 22
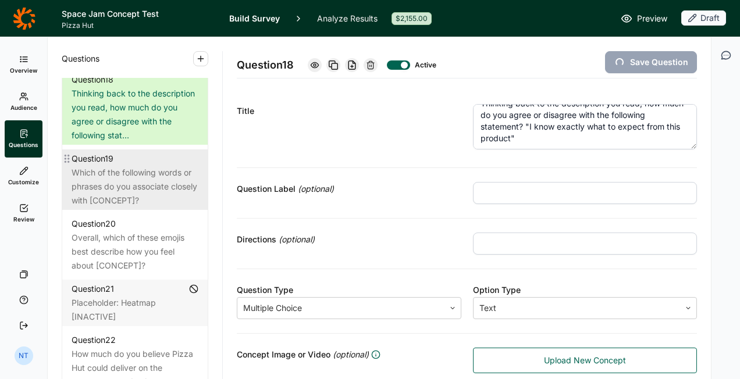
click at [104, 208] on div "Which of the following words or phrases do you associate closely with [CONCEPT]?" at bounding box center [135, 187] width 127 height 42
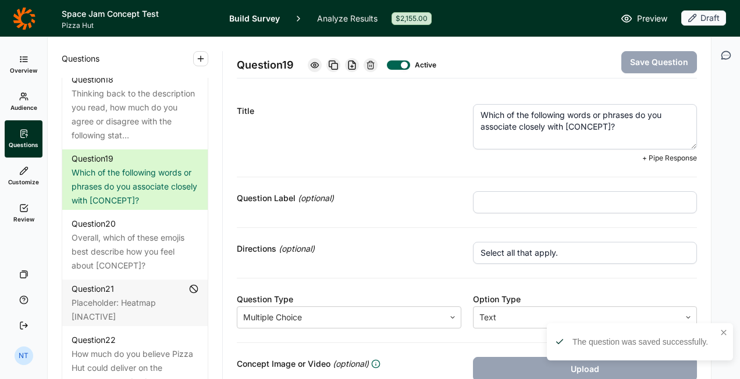
drag, startPoint x: 562, startPoint y: 125, endPoint x: 608, endPoint y: 122, distance: 46.1
click at [608, 122] on textarea "Which of the following words or phrases do you associate closely with [CONCEPT]?" at bounding box center [585, 126] width 225 height 45
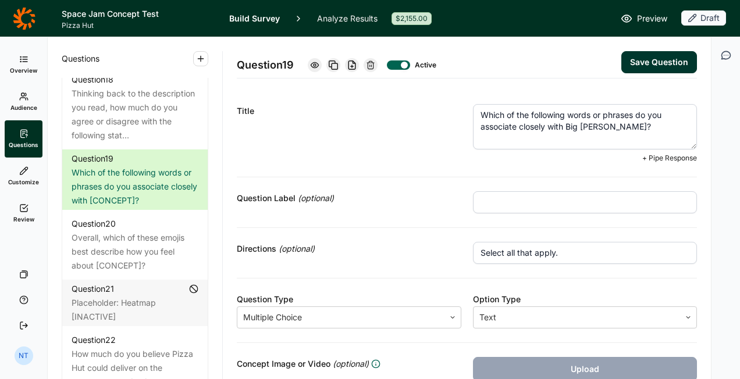
type textarea "Which of the following words or phrases do you associate closely with Big [PERS…"
click at [627, 62] on button "Save Question" at bounding box center [659, 62] width 76 height 22
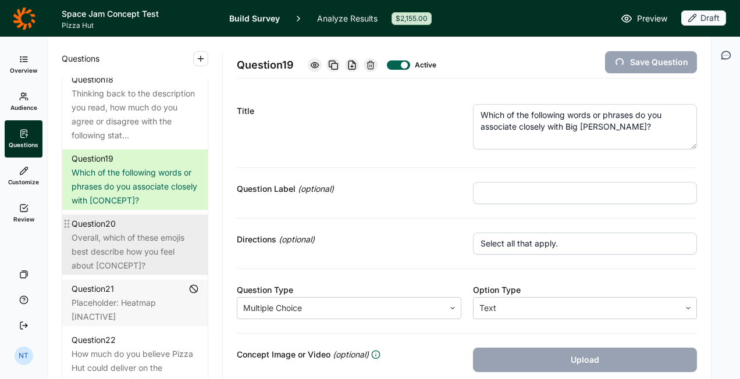
click at [123, 231] on div "Question 20" at bounding box center [135, 224] width 127 height 14
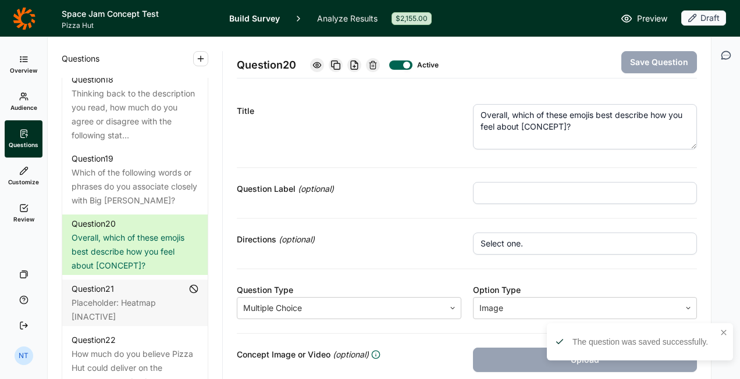
click at [537, 122] on textarea "Overall, which of these emojis best describe how you feel about [CONCEPT]?" at bounding box center [585, 126] width 225 height 45
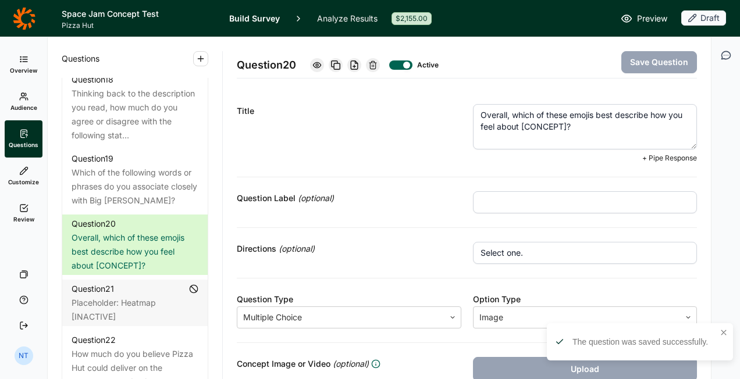
drag, startPoint x: 518, startPoint y: 122, endPoint x: 562, endPoint y: 123, distance: 44.2
click at [562, 123] on textarea "Overall, which of these emojis best describe how you feel about [CONCEPT]?" at bounding box center [585, 126] width 225 height 45
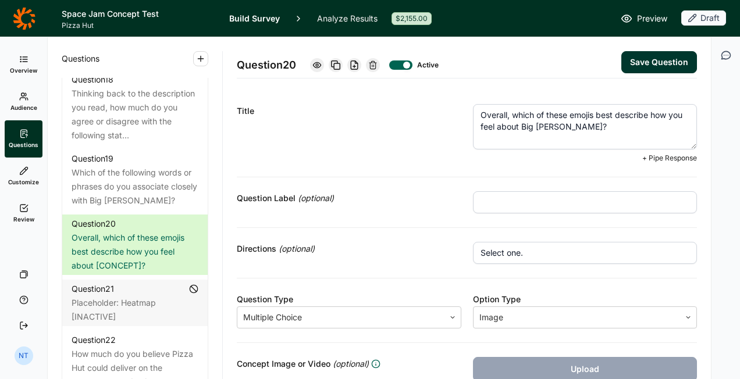
type textarea "Overall, which of these emojis best describe how you feel about Big [PERSON_NAM…"
click at [627, 62] on button "Save Question" at bounding box center [659, 62] width 76 height 22
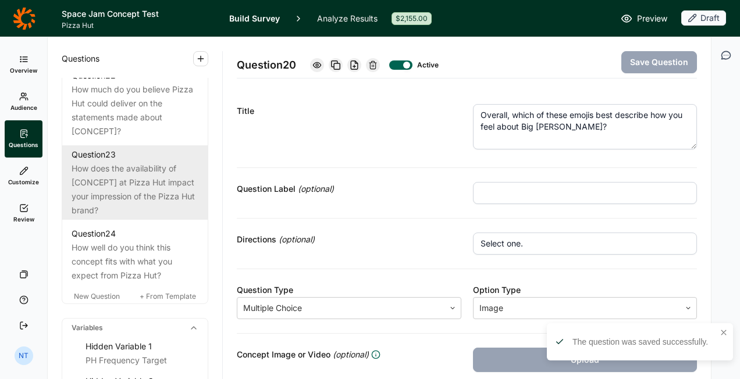
scroll to position [2036, 0]
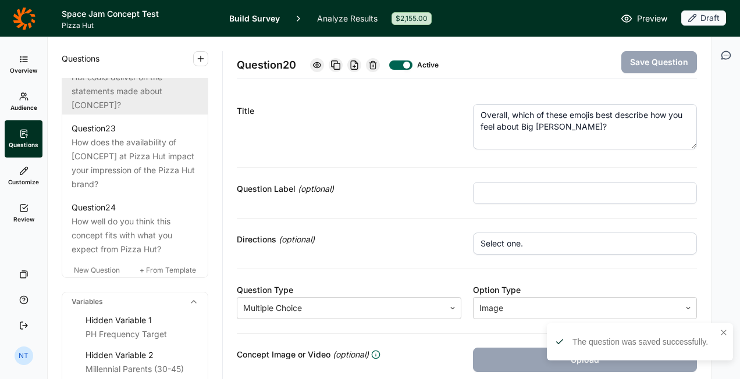
click at [155, 112] on div "How much do you believe Pizza Hut could deliver on the statements made about [C…" at bounding box center [135, 84] width 127 height 56
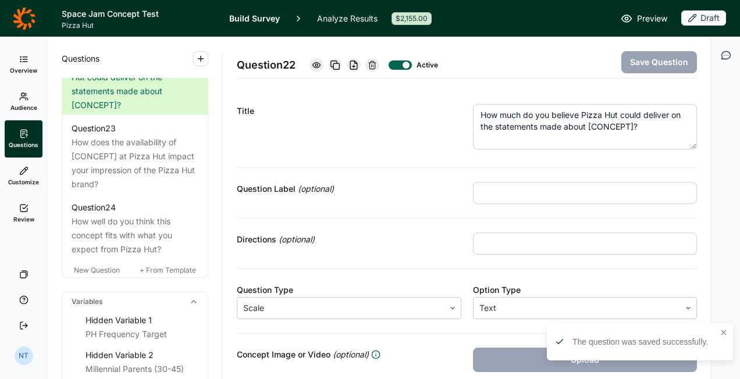
click at [562, 126] on textarea "How much do you believe Pizza Hut could deliver on the statements made about [C…" at bounding box center [585, 126] width 225 height 45
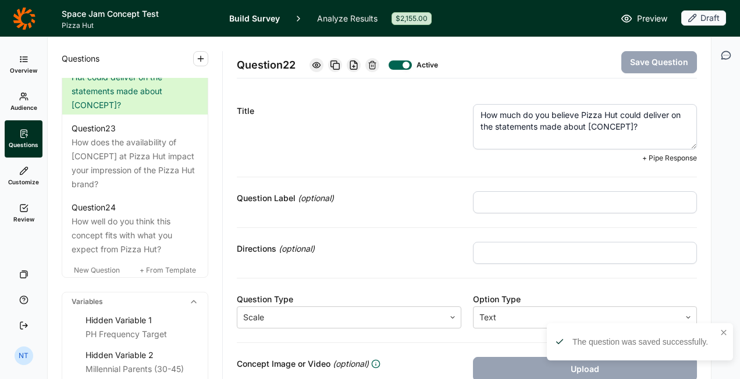
drag, startPoint x: 584, startPoint y: 123, endPoint x: 627, endPoint y: 123, distance: 43.1
click at [627, 123] on textarea "How much do you believe Pizza Hut could deliver on the statements made about [C…" at bounding box center [585, 126] width 225 height 45
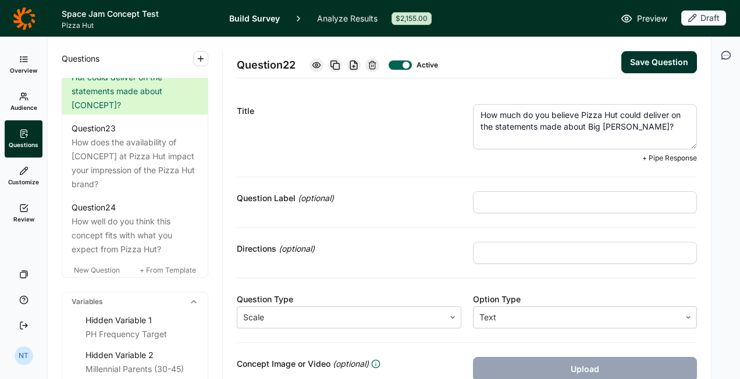
type textarea "How much do you believe Pizza Hut could deliver on the statements made about Bi…"
click at [633, 72] on button "Save Question" at bounding box center [659, 62] width 76 height 22
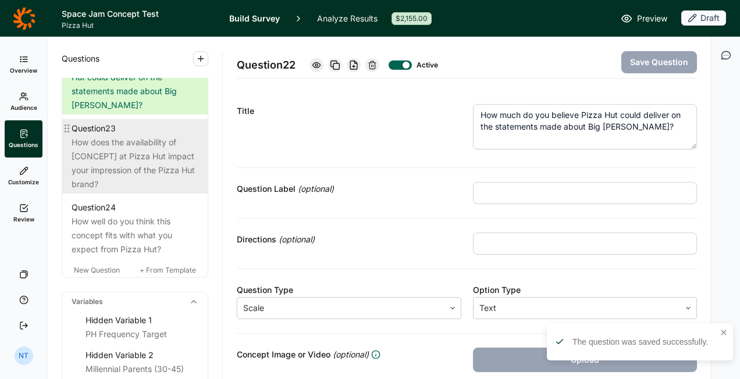
click at [137, 191] on div "How does the availability of [CONCEPT] at Pizza Hut impact your impression of t…" at bounding box center [135, 164] width 127 height 56
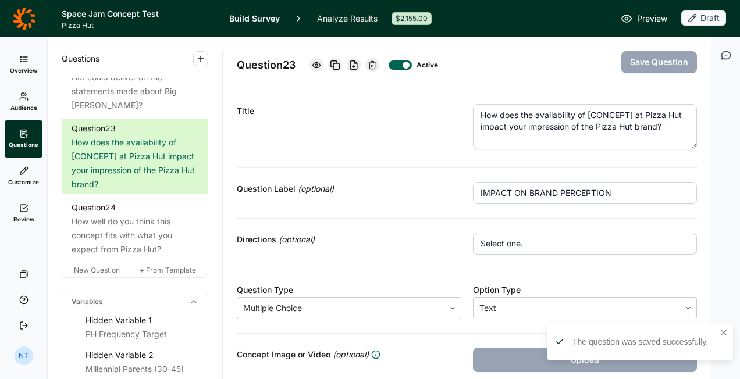
click at [571, 109] on textarea "How does the availability of [CONCEPT] at Pizza Hut impact your impression of t…" at bounding box center [585, 126] width 225 height 45
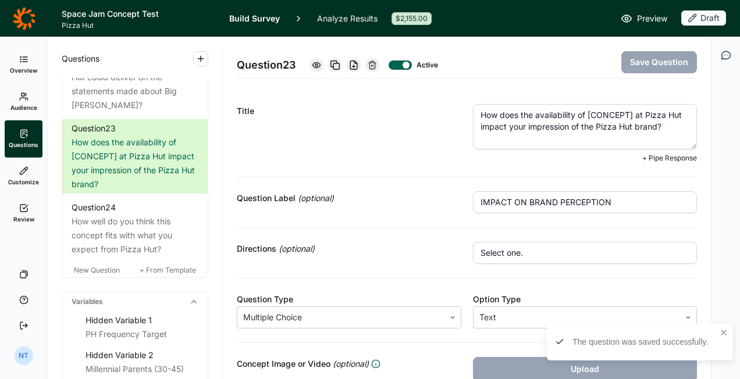
drag, startPoint x: 584, startPoint y: 113, endPoint x: 632, endPoint y: 111, distance: 48.9
click at [632, 111] on textarea "How does the availability of [CONCEPT] at Pizza Hut impact your impression of t…" at bounding box center [585, 126] width 225 height 45
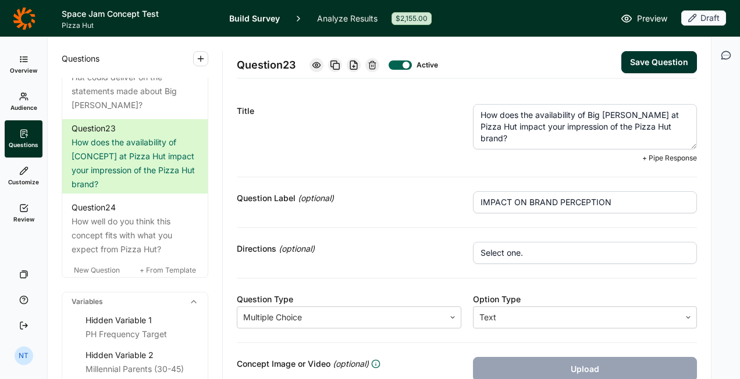
type textarea "How does the availability of Big [PERSON_NAME] at Pizza Hut impact your impress…"
click at [634, 59] on button "Save Question" at bounding box center [659, 62] width 76 height 22
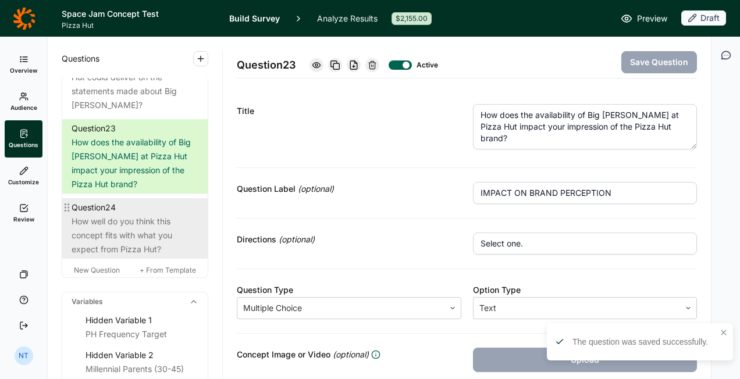
click at [151, 257] on div "How well do you think this concept fits with what you expect from Pizza Hut?" at bounding box center [135, 236] width 127 height 42
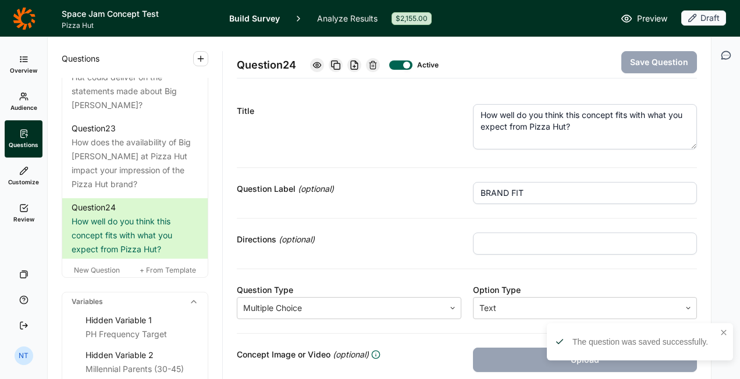
click at [607, 123] on textarea "How well do you think this concept fits with what you expect from Pizza Hut?" at bounding box center [585, 126] width 225 height 45
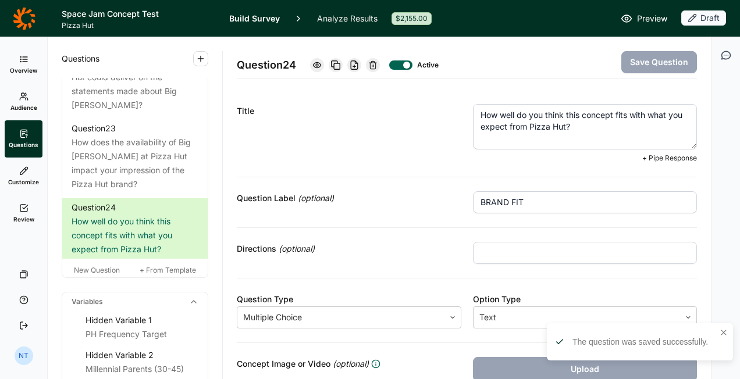
click at [593, 112] on textarea "How well do you think this concept fits with what you expect from Pizza Hut?" at bounding box center [585, 126] width 225 height 45
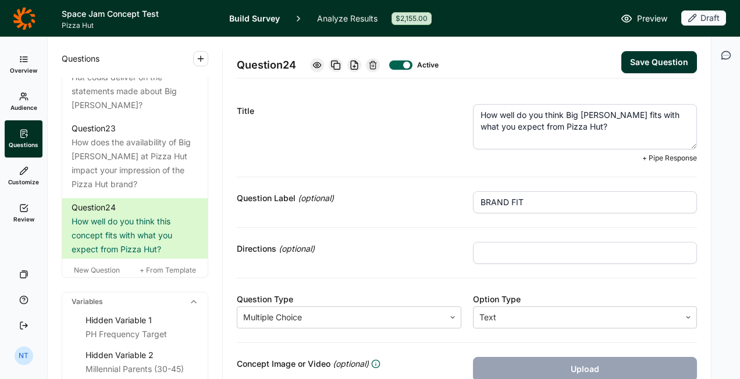
type textarea "How well do you think Big [PERSON_NAME] fits with what you expect from Pizza Hu…"
click at [632, 67] on button "Save Question" at bounding box center [659, 62] width 76 height 22
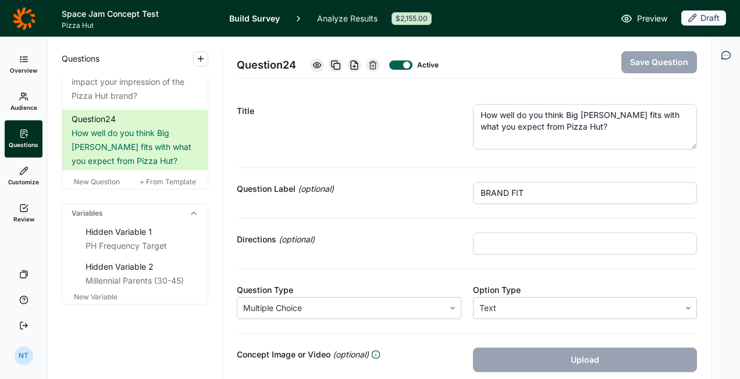
scroll to position [2153, 0]
click at [91, 186] on span "New Question" at bounding box center [97, 181] width 46 height 9
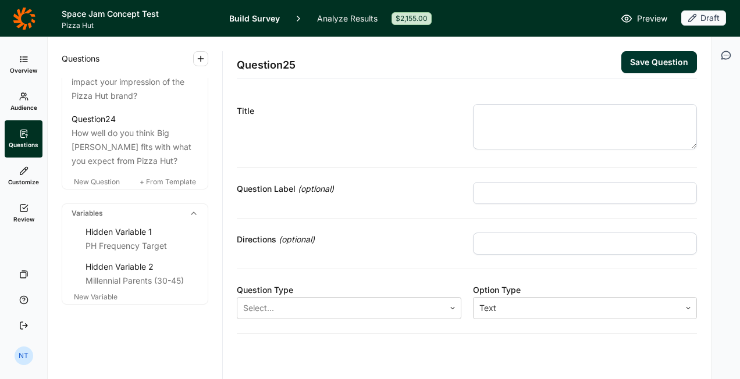
click at [397, 293] on div "Question Type" at bounding box center [349, 290] width 225 height 14
click at [394, 298] on div "Select..." at bounding box center [340, 308] width 207 height 21
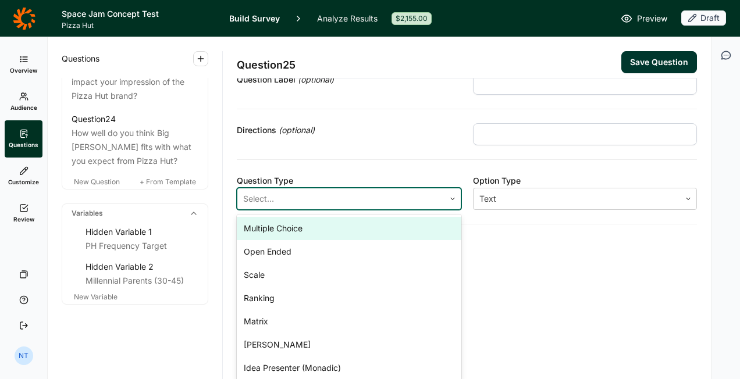
scroll to position [110, 0]
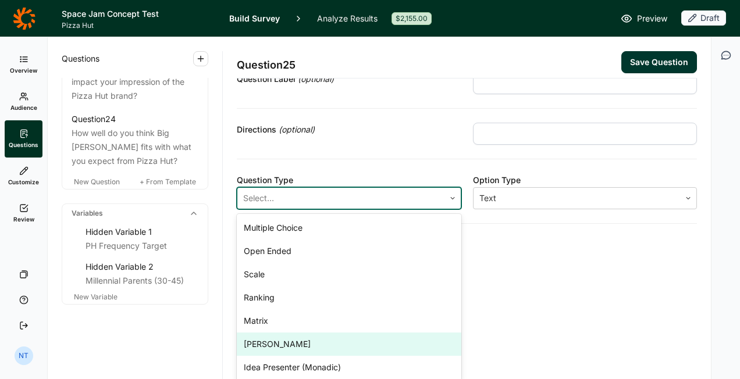
click at [310, 334] on div "[PERSON_NAME]" at bounding box center [349, 344] width 225 height 23
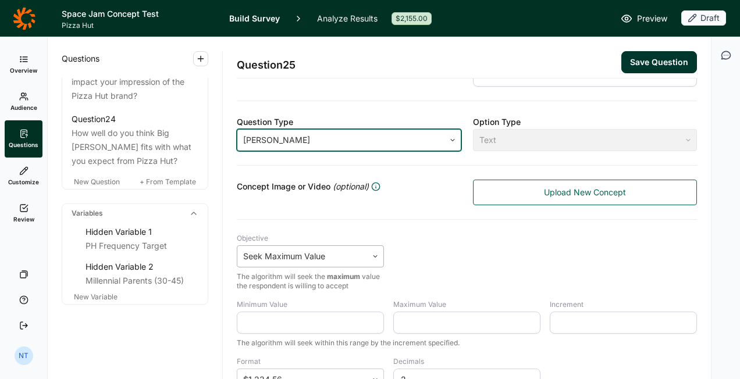
scroll to position [285, 0]
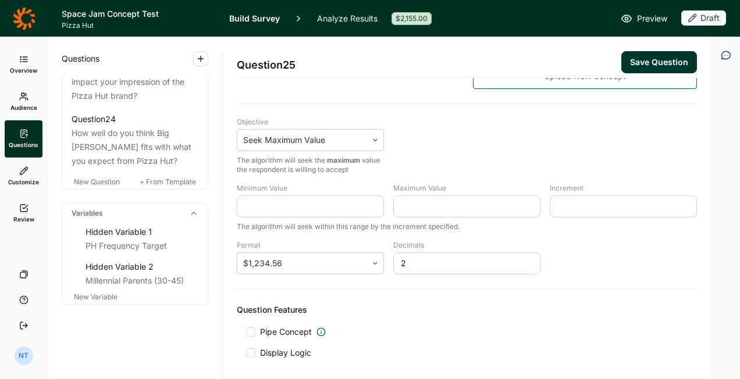
click at [293, 213] on input "Minimum Value" at bounding box center [310, 206] width 147 height 22
type input "10.99"
type input "15.99"
type input "0.50"
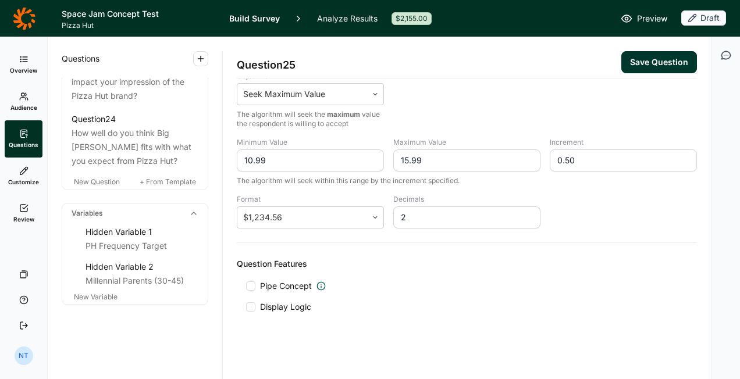
click at [251, 282] on div at bounding box center [250, 286] width 9 height 9
click at [246, 286] on input "Pipe Concept" at bounding box center [246, 286] width 0 height 0
click at [355, 308] on div at bounding box center [485, 316] width 349 height 16
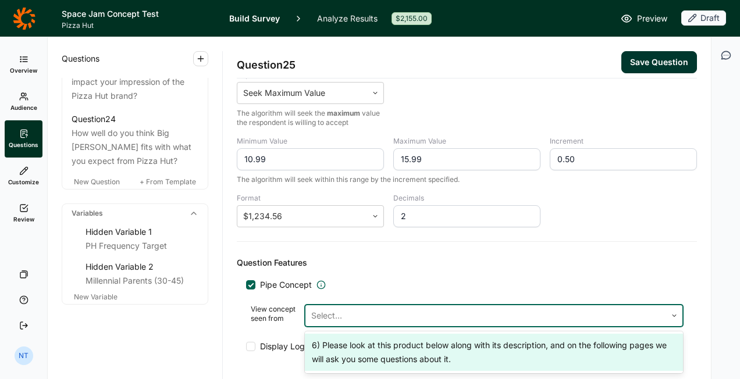
click at [351, 342] on div "6) Please look at this product below along with its description, and on the fol…" at bounding box center [494, 352] width 378 height 37
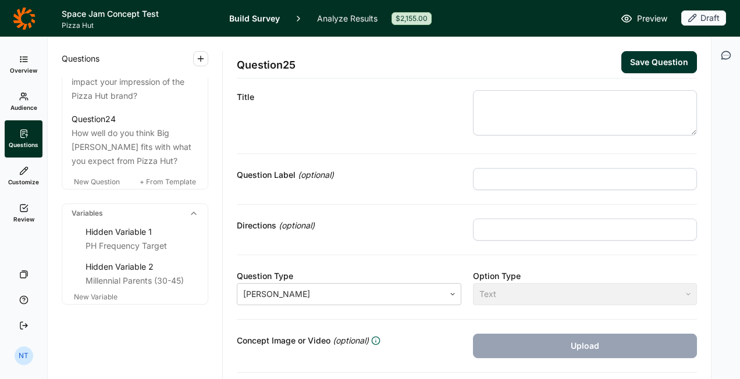
scroll to position [0, 0]
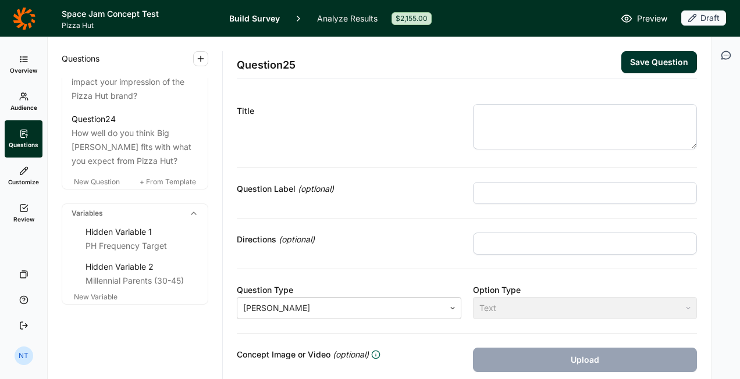
click at [489, 120] on textarea at bounding box center [585, 126] width 225 height 45
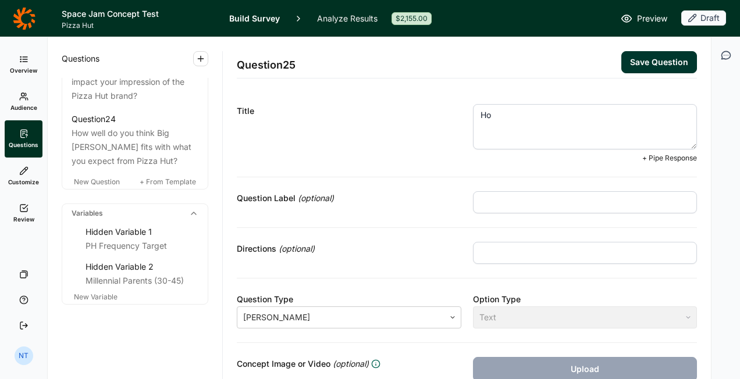
type textarea "H"
type textarea "Would you pay the price below for Big [PERSON_NAME]?"
click at [486, 198] on input "text" at bounding box center [585, 202] width 225 height 22
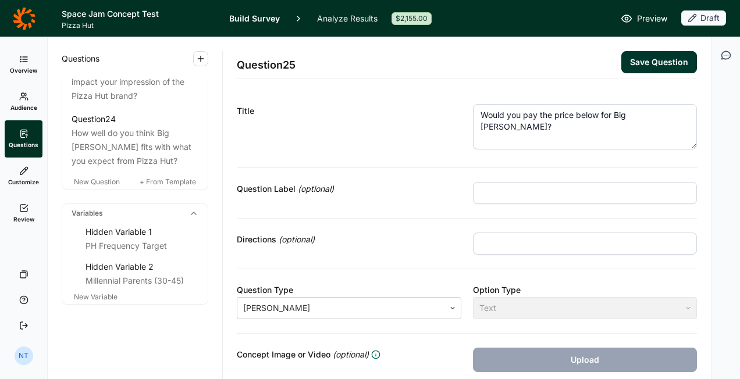
type input "[PERSON_NAME]"
click at [415, 214] on div "Question Label (optional) [PERSON_NAME]" at bounding box center [467, 193] width 460 height 51
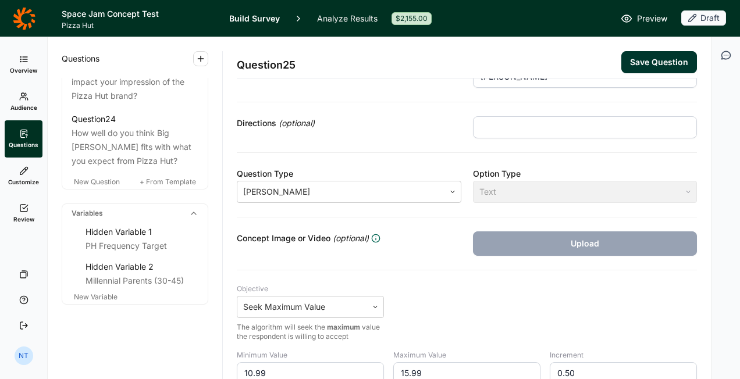
scroll to position [233, 0]
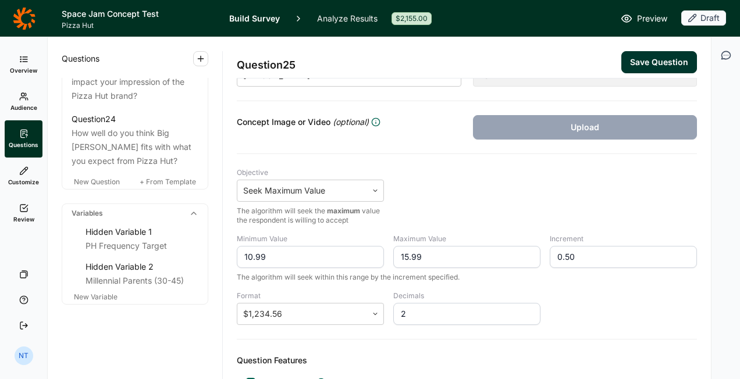
click at [636, 56] on button "Save Question" at bounding box center [659, 62] width 76 height 22
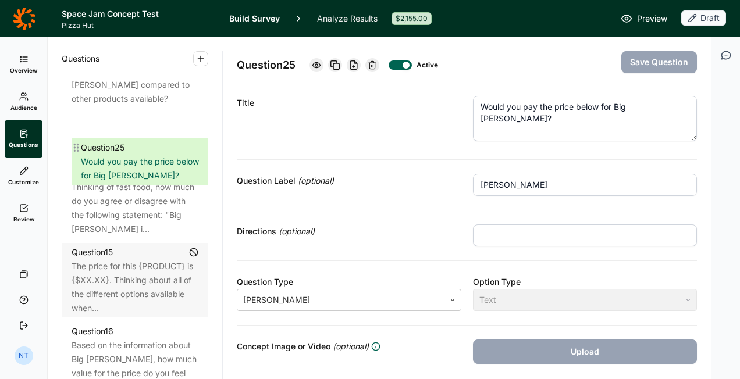
scroll to position [1396, 0]
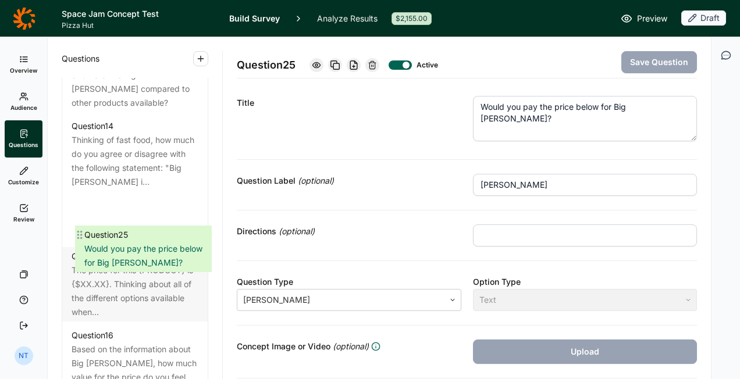
drag, startPoint x: 64, startPoint y: 198, endPoint x: 77, endPoint y: 233, distance: 37.2
click at [77, 233] on div "Question 1 Which of the following have you visited in the past month? Question …" at bounding box center [134, 103] width 145 height 1694
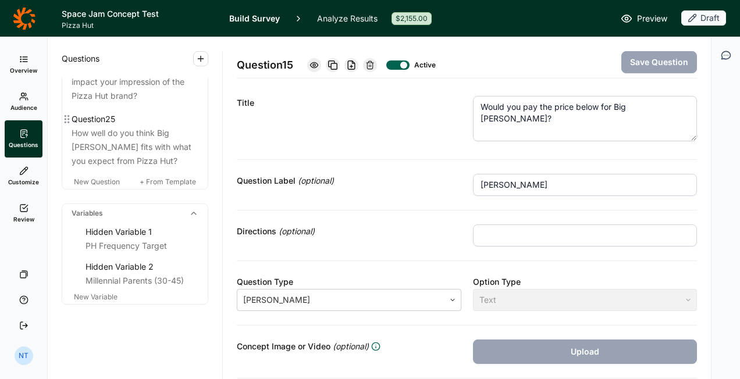
scroll to position [2216, 0]
click at [352, 248] on div "Directions (optional)" at bounding box center [467, 236] width 460 height 51
click at [93, 184] on span "New Question" at bounding box center [97, 181] width 46 height 9
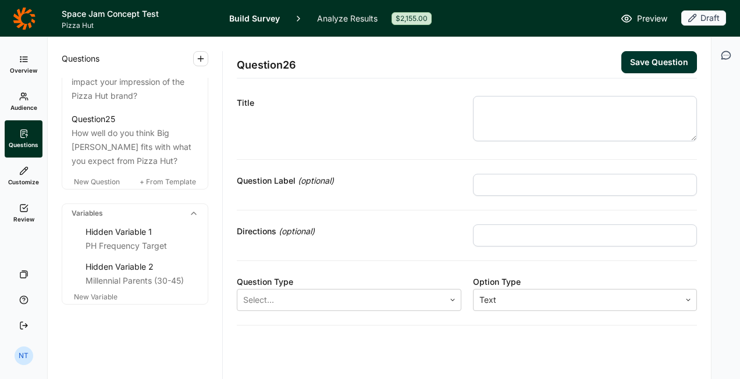
click at [563, 118] on textarea at bounding box center [585, 118] width 225 height 45
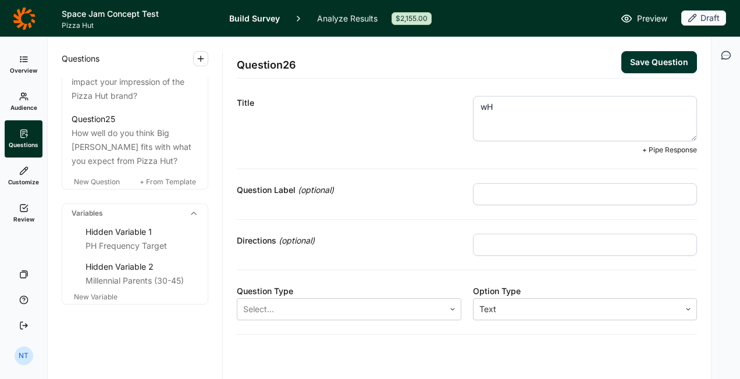
type textarea "w"
click at [591, 105] on textarea "Which dip flight would" at bounding box center [585, 118] width 225 height 45
type textarea "Which dip flight would you prefer to order with your Big [PERSON_NAME]?"
click at [282, 314] on div at bounding box center [340, 309] width 195 height 16
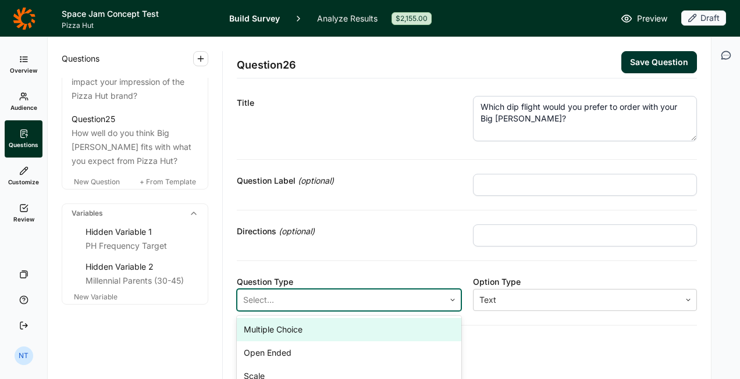
click at [282, 327] on div "Multiple Choice" at bounding box center [349, 329] width 225 height 23
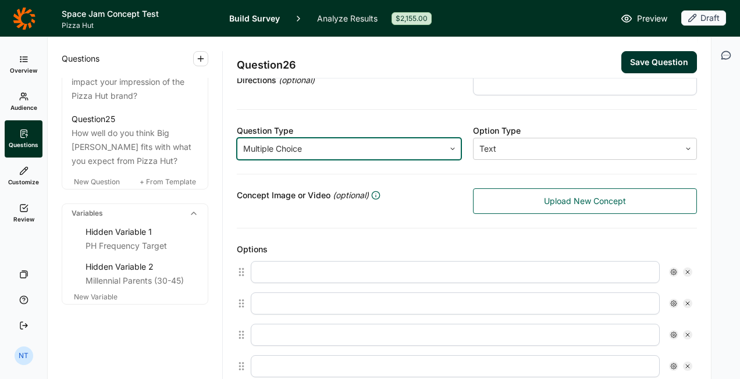
scroll to position [183, 0]
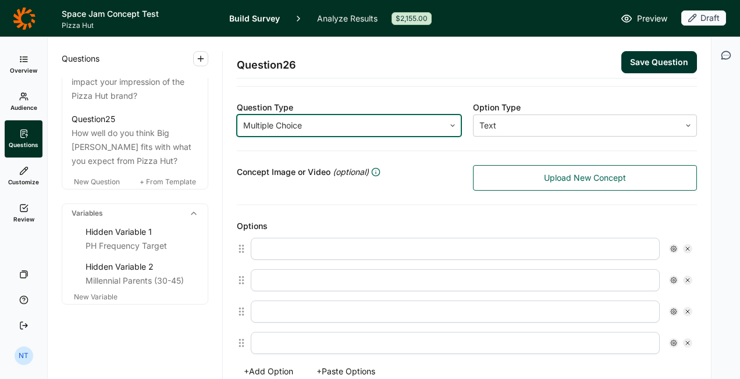
click at [285, 247] on input "text" at bounding box center [455, 249] width 409 height 22
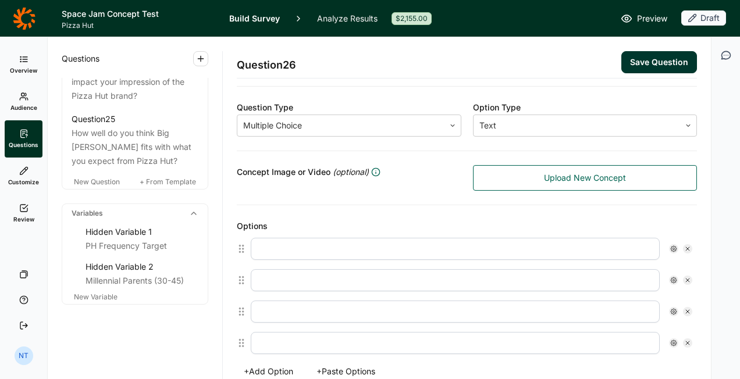
click at [335, 247] on input "text" at bounding box center [455, 249] width 409 height 22
paste input "Monstar Marinara: 2 classic marinara, 2 spicy marinara"
type input "Monstar Marinara: 2 classic marinara, 2 spicy marinara"
click at [303, 273] on input "text" at bounding box center [455, 280] width 409 height 22
click at [281, 290] on div at bounding box center [471, 280] width 451 height 31
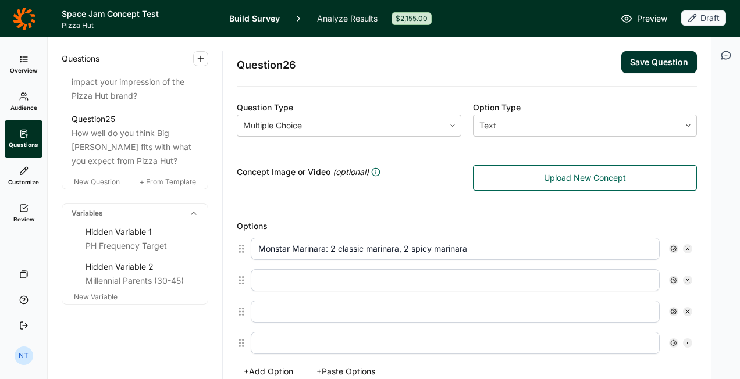
click at [291, 276] on input "text" at bounding box center [455, 280] width 409 height 22
paste input "Tune Squad: 1 Ultimate Ranch, 1 Classic Marinara, 1 Buffalo, 1 BBQ"
type input "Tune Squad: 1 Ultimate Ranch, 1 Classic Marinara, 1 Buffalo, 1 BBQ"
click at [344, 310] on input "text" at bounding box center [455, 312] width 409 height 22
click at [535, 222] on div "Options" at bounding box center [467, 226] width 460 height 14
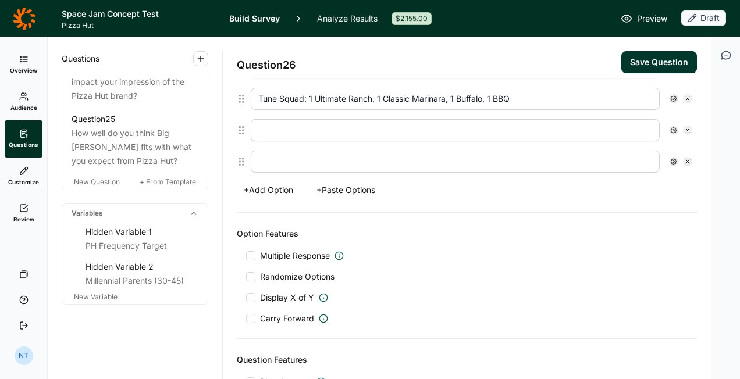
scroll to position [415, 0]
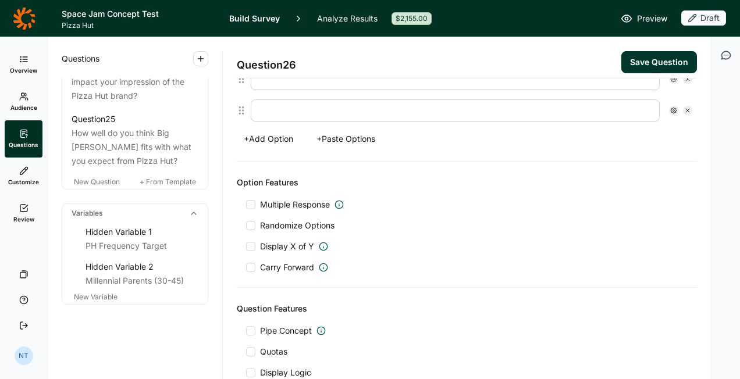
click at [257, 220] on span "Randomize Options" at bounding box center [294, 226] width 79 height 12
click at [246, 226] on input "Randomize Options" at bounding box center [246, 226] width 0 height 0
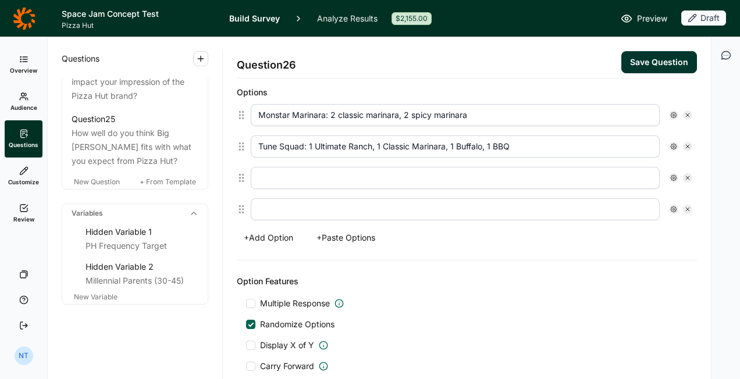
scroll to position [299, 0]
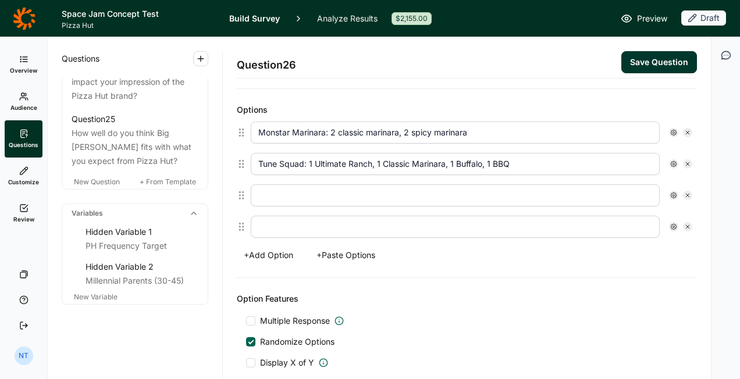
click at [315, 191] on input "text" at bounding box center [455, 195] width 409 height 22
type input "Neither dip flight"
click at [670, 192] on icon at bounding box center [673, 195] width 7 height 7
click at [587, 243] on span "Anchor" at bounding box center [597, 245] width 32 height 12
click at [571, 245] on input "Anchor" at bounding box center [571, 245] width 0 height 0
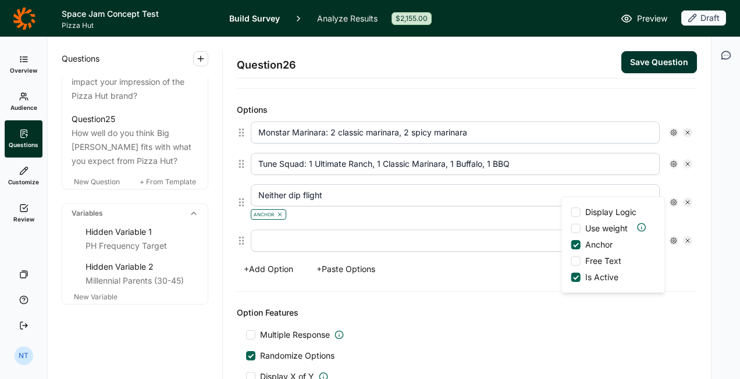
click at [493, 293] on div "Option Features Multiple Response Randomize Options Display X of Y Carry Forward" at bounding box center [467, 355] width 460 height 126
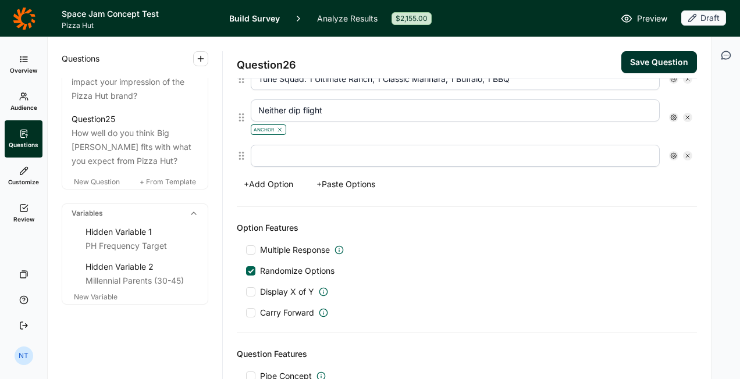
scroll to position [494, 0]
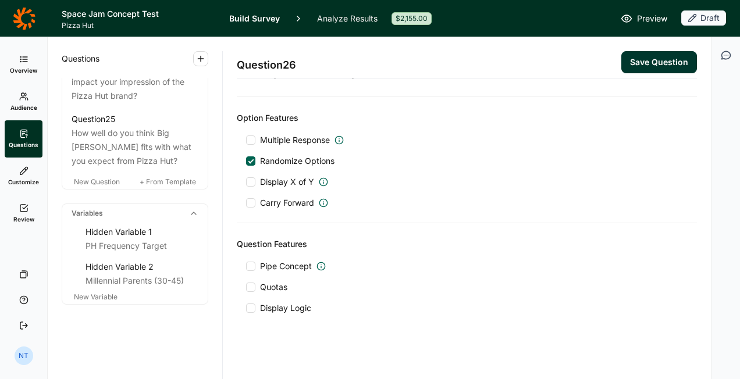
click at [657, 62] on button "Save Question" at bounding box center [659, 62] width 76 height 22
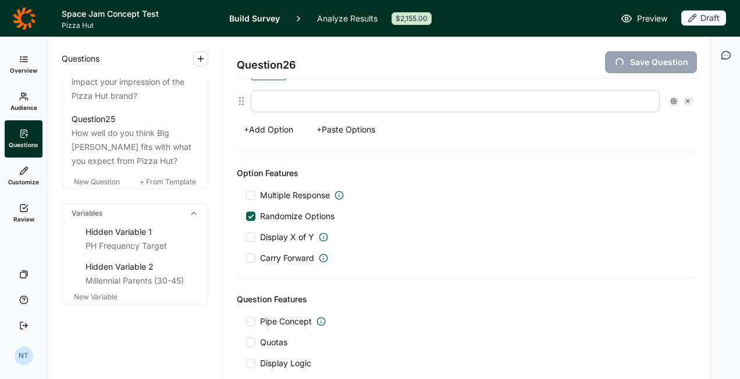
scroll to position [286, 0]
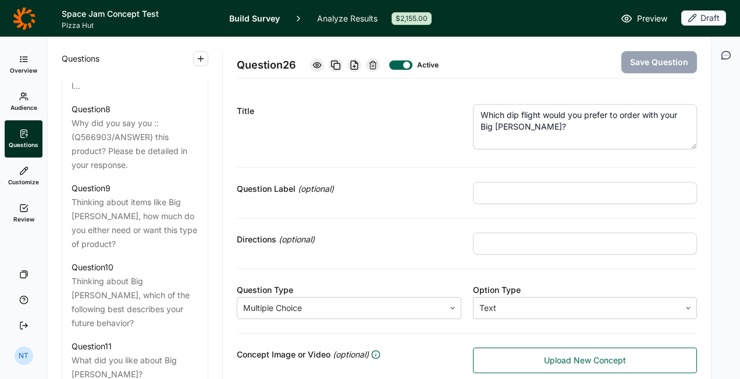
scroll to position [703, 0]
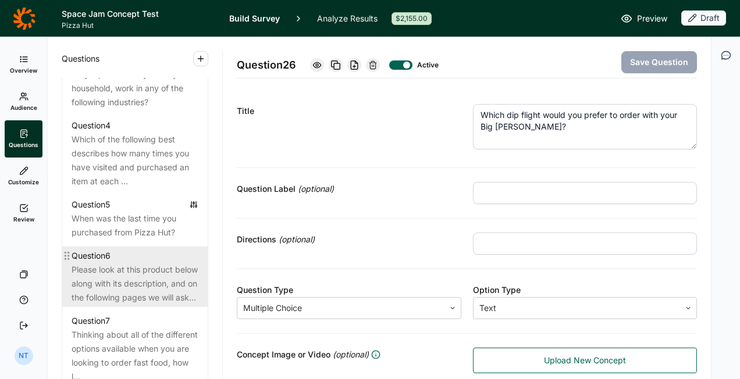
click at [129, 294] on div "Please look at this product below along with its description, and on the follow…" at bounding box center [135, 284] width 127 height 42
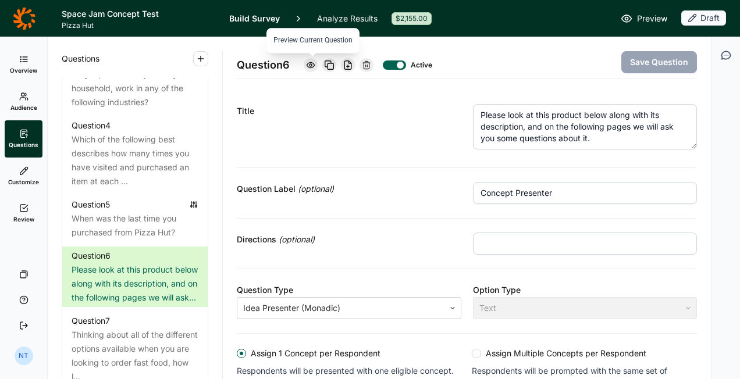
click at [310, 65] on icon at bounding box center [310, 65] width 9 height 9
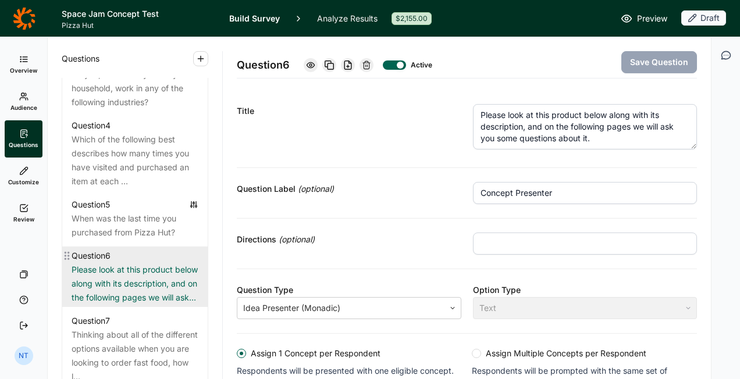
scroll to position [762, 0]
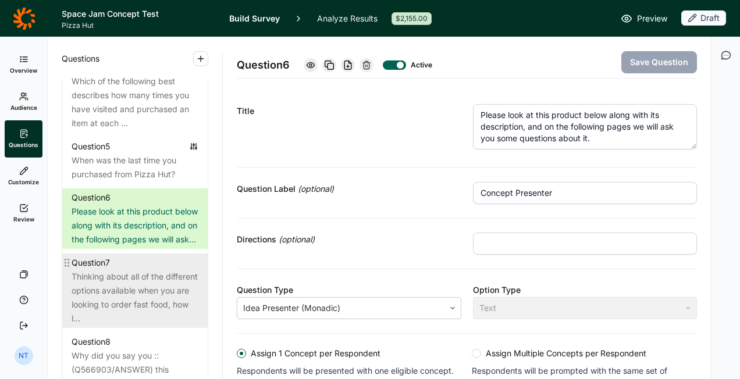
click at [145, 270] on div "Question 7" at bounding box center [135, 263] width 127 height 14
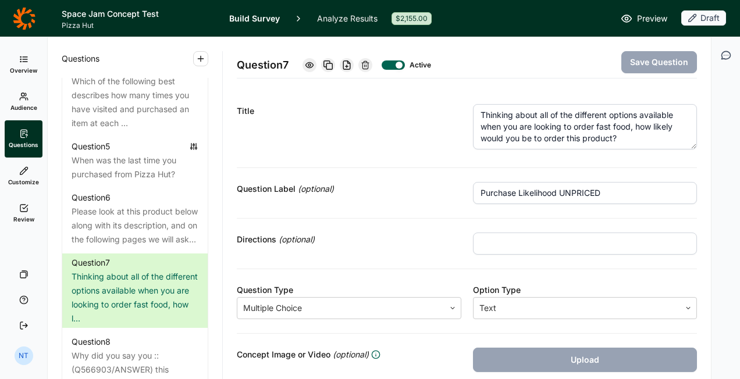
click at [569, 122] on textarea "Thinking about all of the different options available when you are looking to o…" at bounding box center [585, 126] width 225 height 45
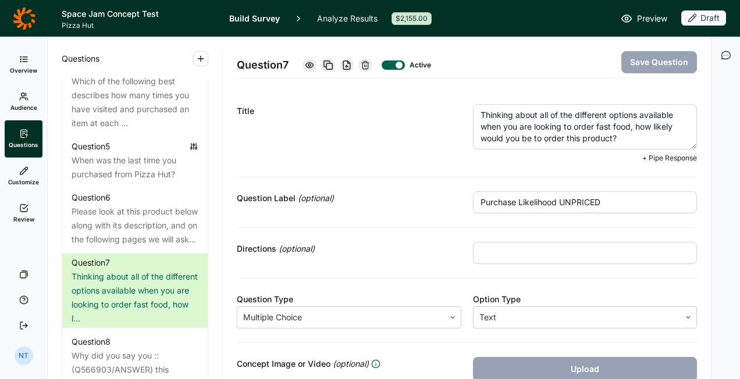
drag, startPoint x: 563, startPoint y: 136, endPoint x: 609, endPoint y: 134, distance: 45.4
click at [609, 134] on textarea "Thinking about all of the different options available when you are looking to o…" at bounding box center [585, 126] width 225 height 45
type textarea "Thinking about all of the different options available when you are looking to o…"
click at [648, 73] on div "Question 7 Active Save Question" at bounding box center [467, 57] width 460 height 41
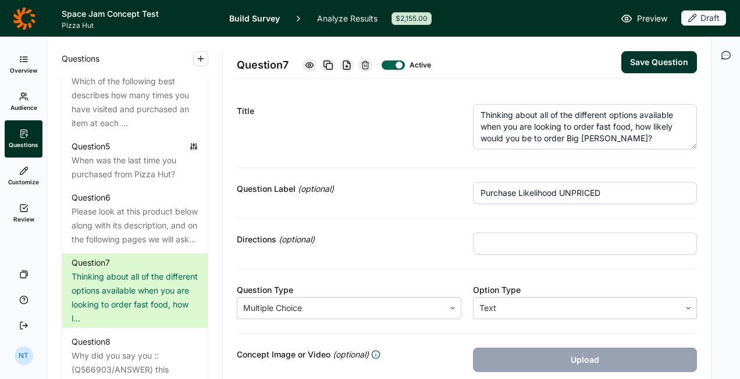
click at [650, 68] on button "Save Question" at bounding box center [659, 62] width 76 height 22
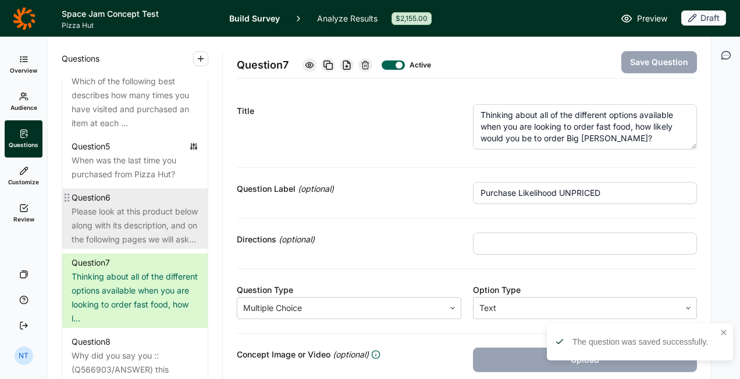
scroll to position [820, 0]
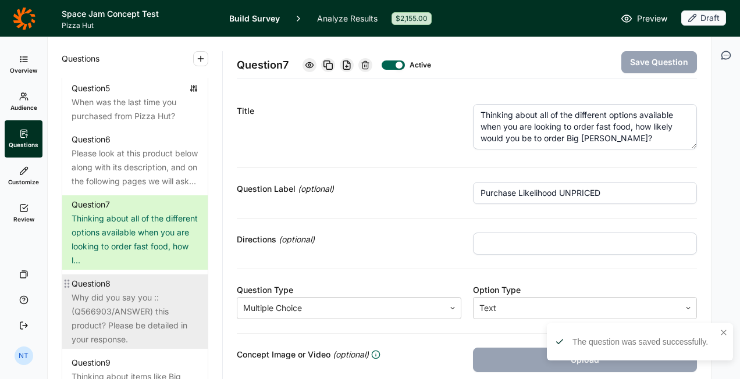
click at [137, 319] on div "Why did you say you ::(Q566903/ANSWER) this product? Please be detailed in your…" at bounding box center [135, 319] width 127 height 56
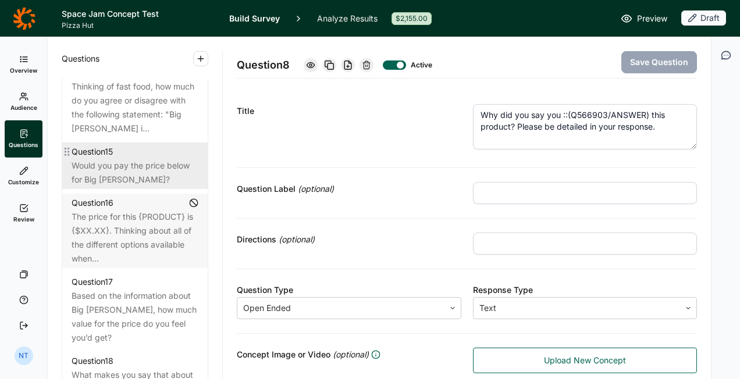
scroll to position [1634, 0]
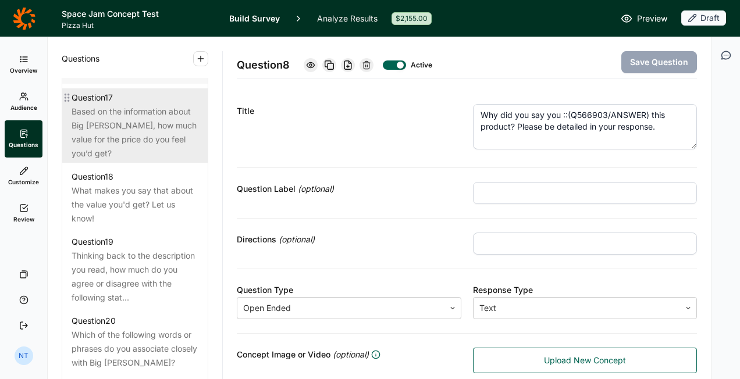
click at [136, 161] on div "Based on the information about Big [PERSON_NAME], how much value for the price …" at bounding box center [135, 133] width 127 height 56
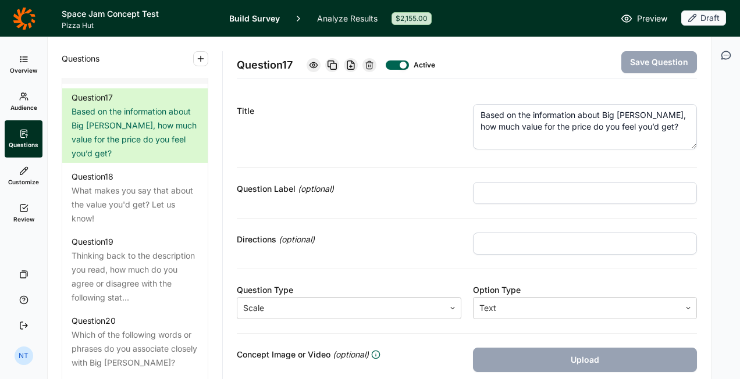
click at [403, 67] on div at bounding box center [397, 65] width 23 height 9
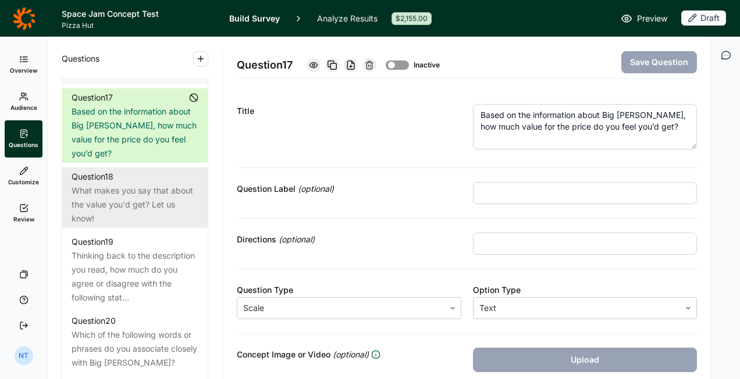
click at [166, 184] on div "Question 18" at bounding box center [135, 177] width 127 height 14
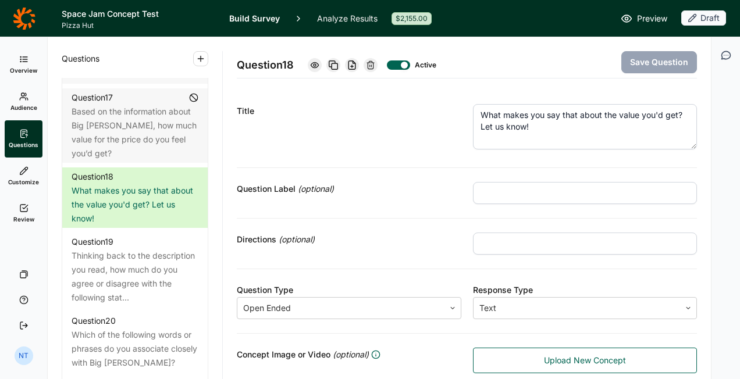
click at [617, 120] on textarea "What makes you say that about the value you'd get? Let us know!" at bounding box center [585, 126] width 225 height 45
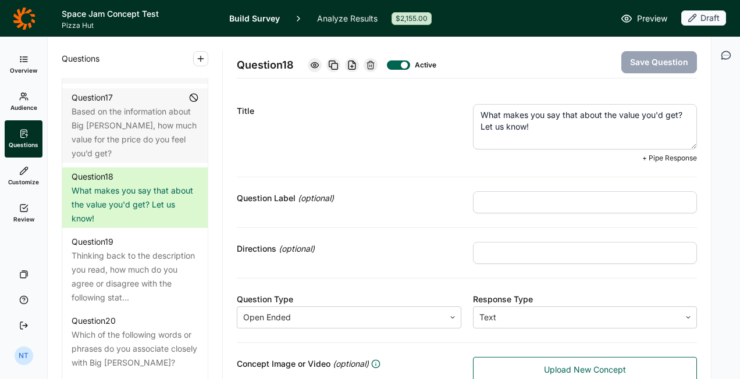
drag, startPoint x: 613, startPoint y: 115, endPoint x: 673, endPoint y: 112, distance: 59.4
click at [673, 112] on textarea "What makes you say that about the value you'd get? Let us know!" at bounding box center [585, 126] width 225 height 45
click at [662, 113] on textarea "What makes you say that about the price you'd pay for Big [PERSON_NAME]? Let us…" at bounding box center [585, 126] width 225 height 45
click at [657, 117] on textarea "What makes you say that about the price you'd pay for Big [PERSON_NAME]? Let us…" at bounding box center [585, 126] width 225 height 45
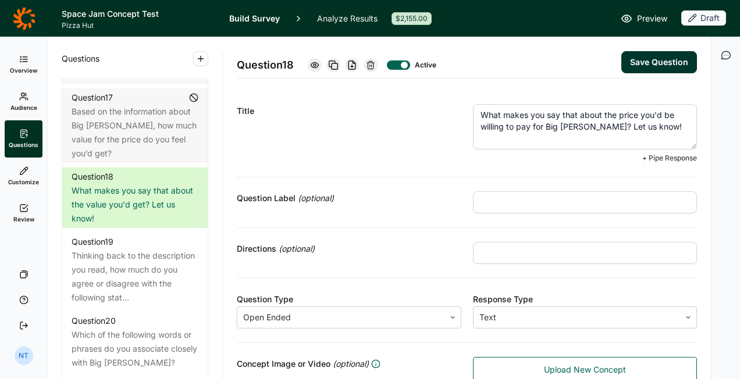
type textarea "What makes you say that about the price you'd be willing to pay for Big [PERSON…"
click at [650, 62] on button "Save Question" at bounding box center [659, 62] width 76 height 22
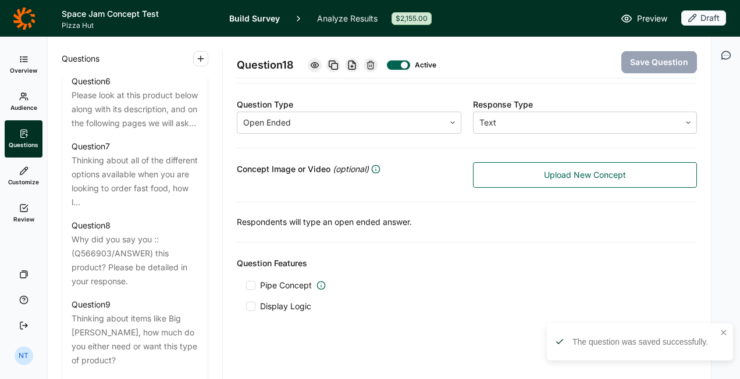
scroll to position [645, 0]
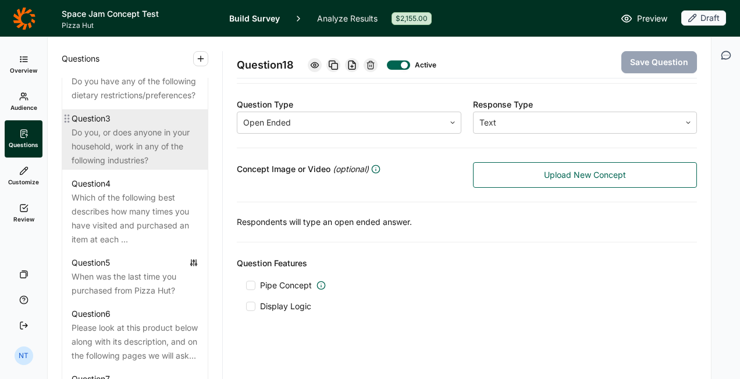
click at [133, 157] on div "Do you, or does anyone in your household, work in any of the following industri…" at bounding box center [135, 147] width 127 height 42
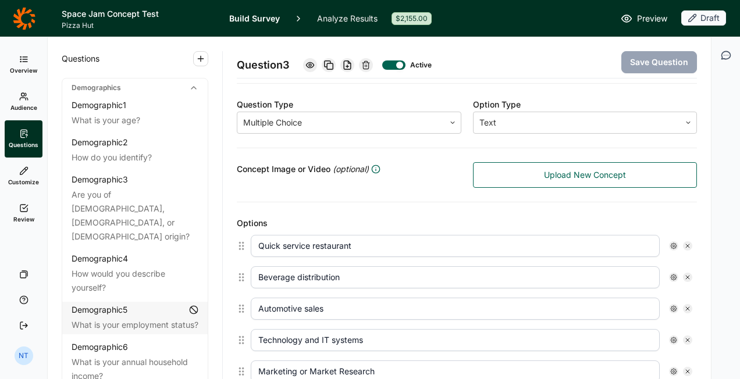
click at [31, 202] on link "Review" at bounding box center [24, 213] width 38 height 37
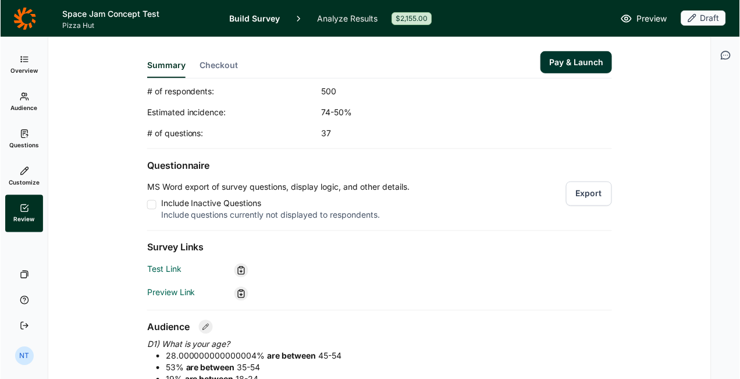
scroll to position [116, 0]
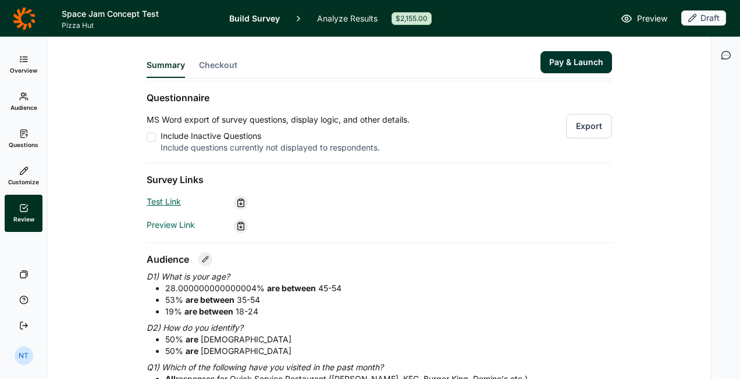
click at [176, 200] on link "Test Link" at bounding box center [164, 202] width 34 height 10
click at [236, 204] on icon at bounding box center [240, 202] width 9 height 9
